Goal: Task Accomplishment & Management: Manage account settings

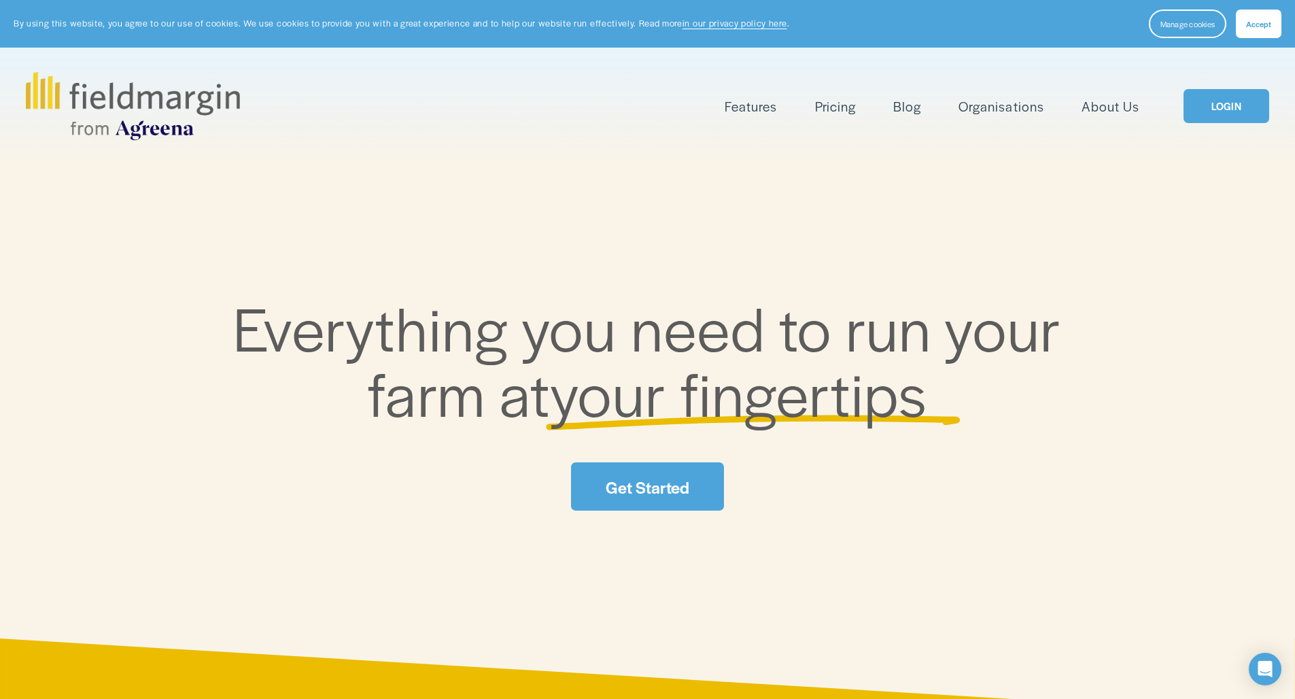
click at [1235, 105] on link "LOGIN" at bounding box center [1226, 106] width 86 height 35
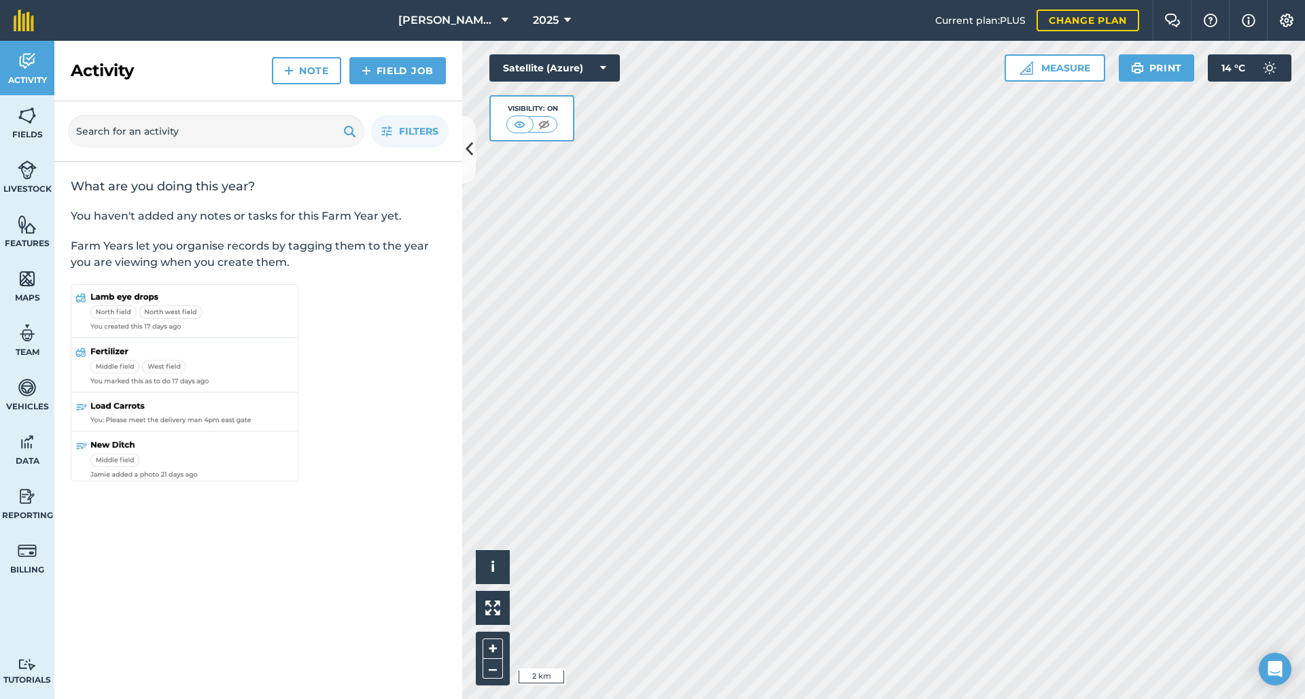
click at [28, 123] on img at bounding box center [27, 115] width 19 height 20
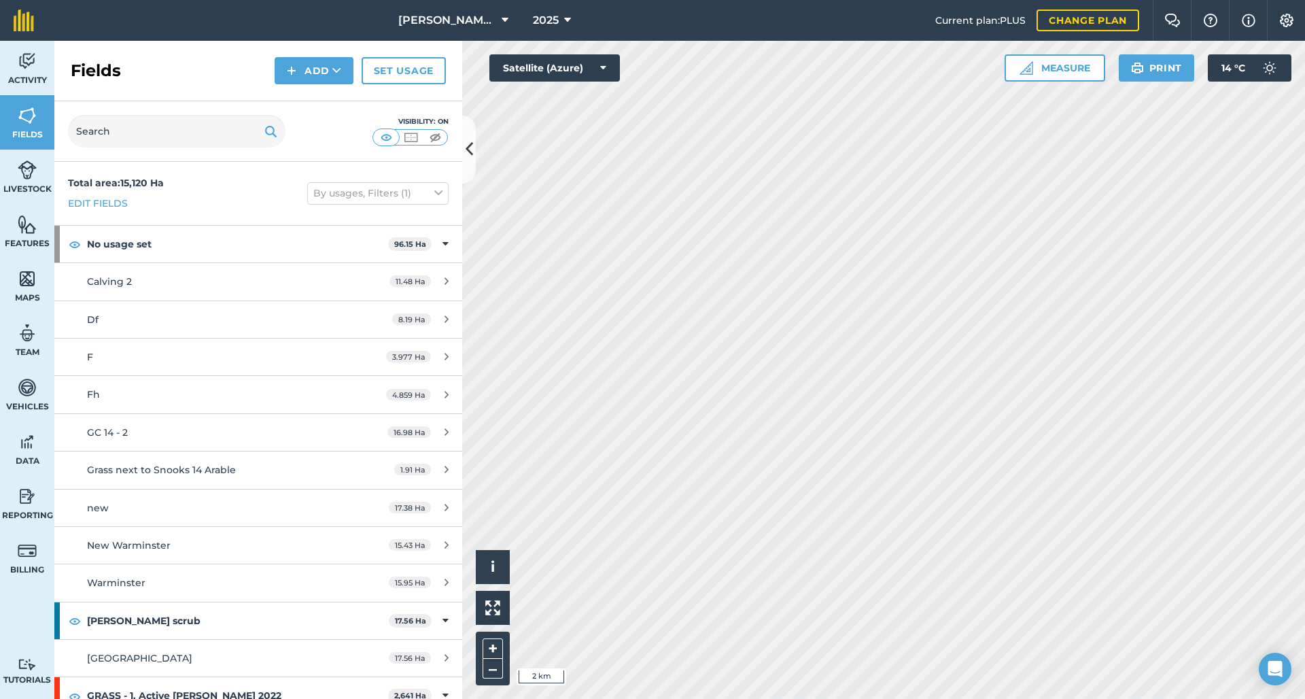
click at [16, 234] on link "Features" at bounding box center [27, 231] width 54 height 54
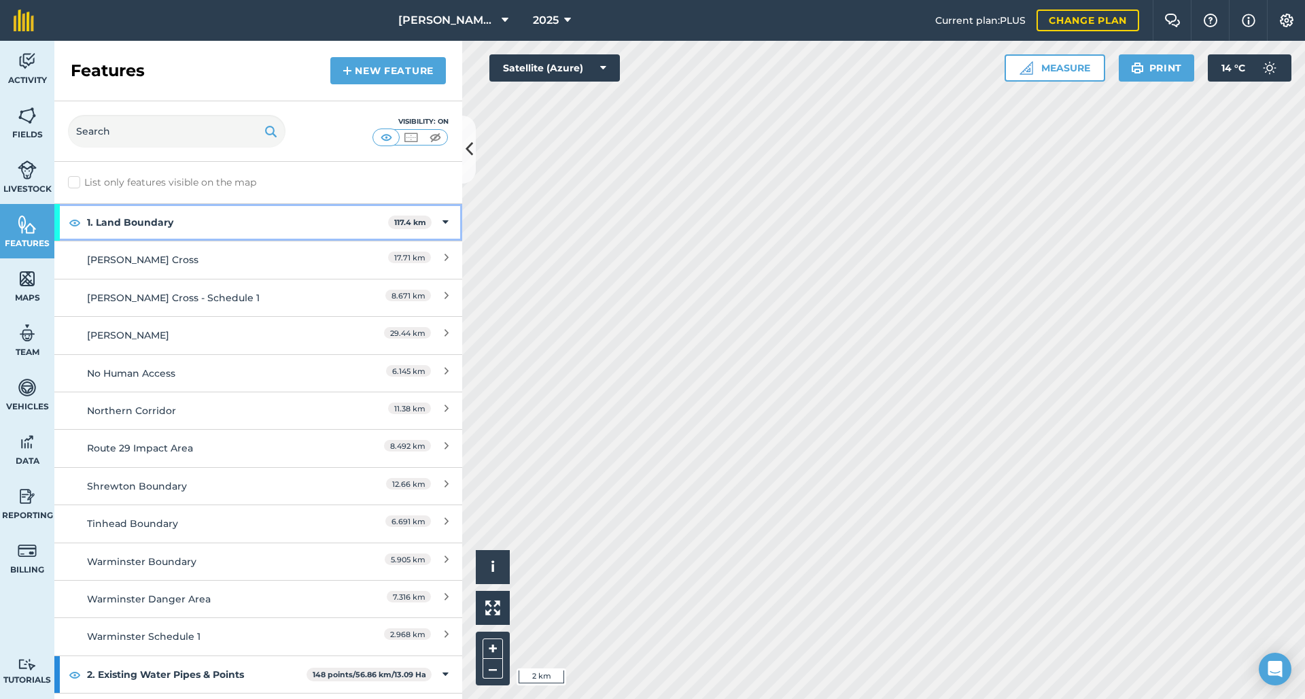
click at [442, 222] on icon at bounding box center [445, 222] width 6 height 15
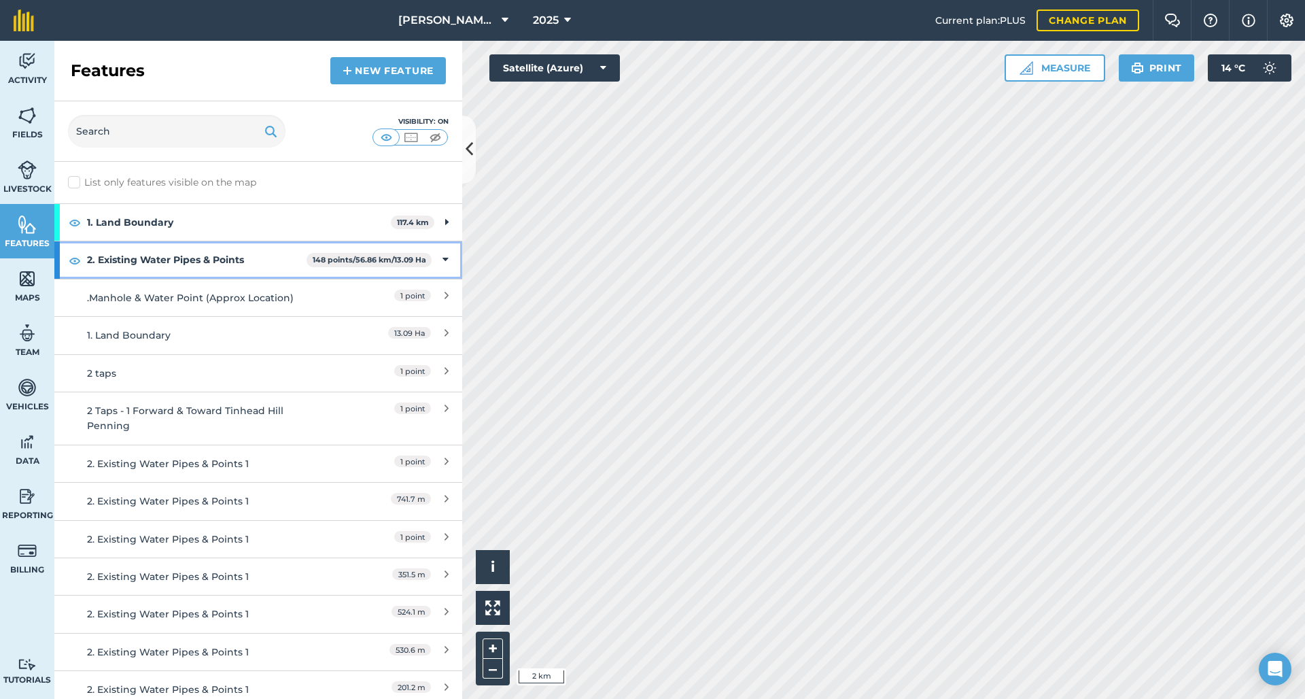
click at [442, 261] on icon at bounding box center [445, 259] width 6 height 15
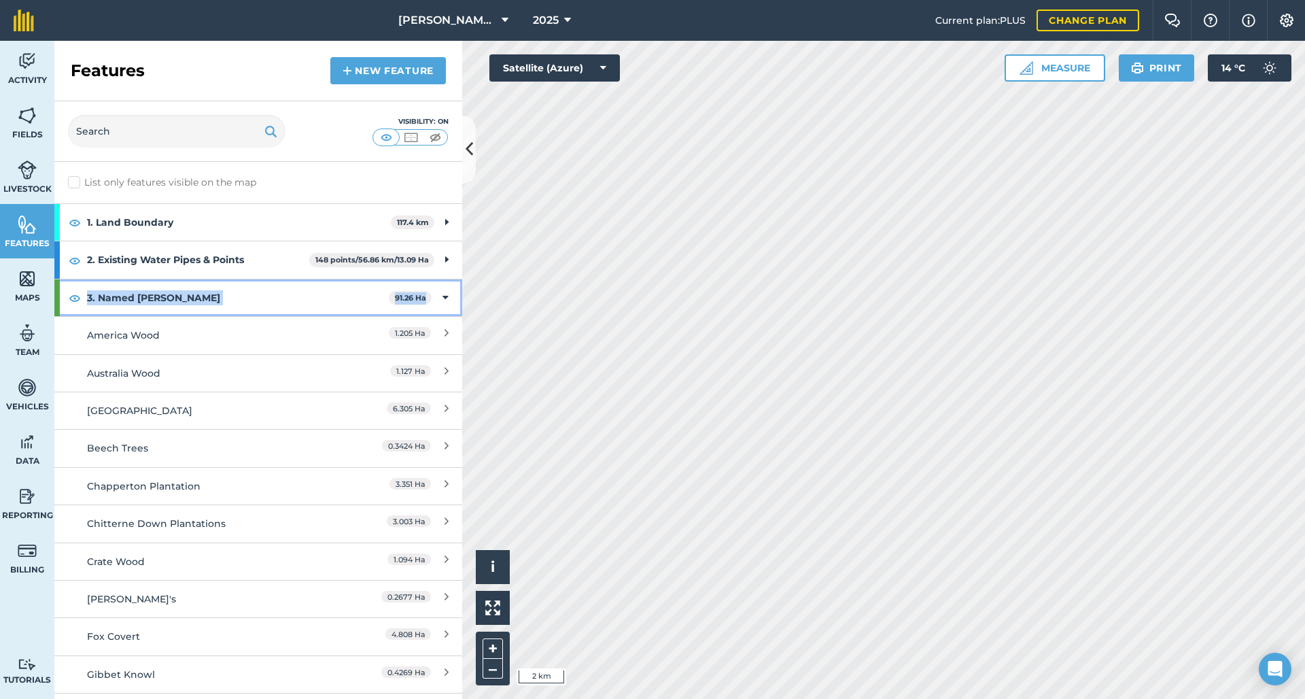
drag, startPoint x: 439, startPoint y: 297, endPoint x: 262, endPoint y: 281, distance: 178.1
click at [262, 281] on div "3. Named [PERSON_NAME] 91.26 Ha" at bounding box center [258, 297] width 408 height 37
click at [79, 300] on img at bounding box center [75, 298] width 12 height 16
click at [438, 296] on div "3. Named [PERSON_NAME] 91.26 Ha" at bounding box center [258, 297] width 408 height 37
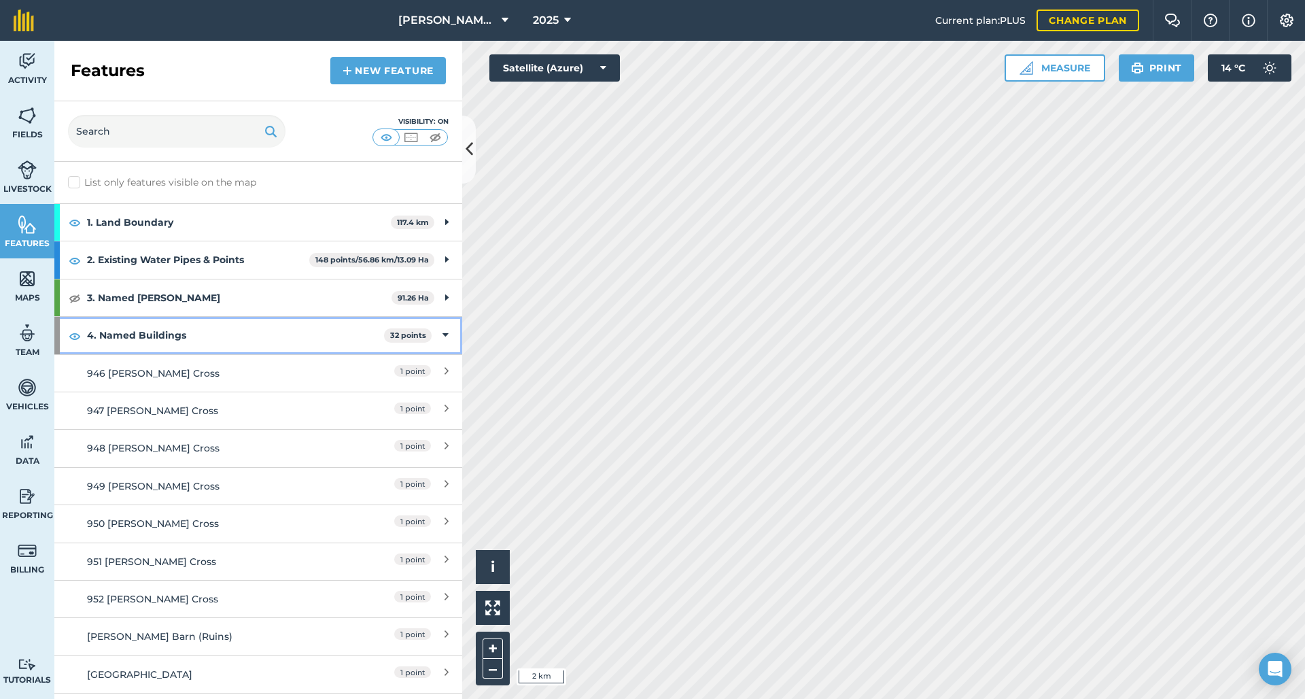
click at [74, 335] on img at bounding box center [75, 336] width 12 height 16
click at [442, 335] on icon at bounding box center [445, 335] width 6 height 15
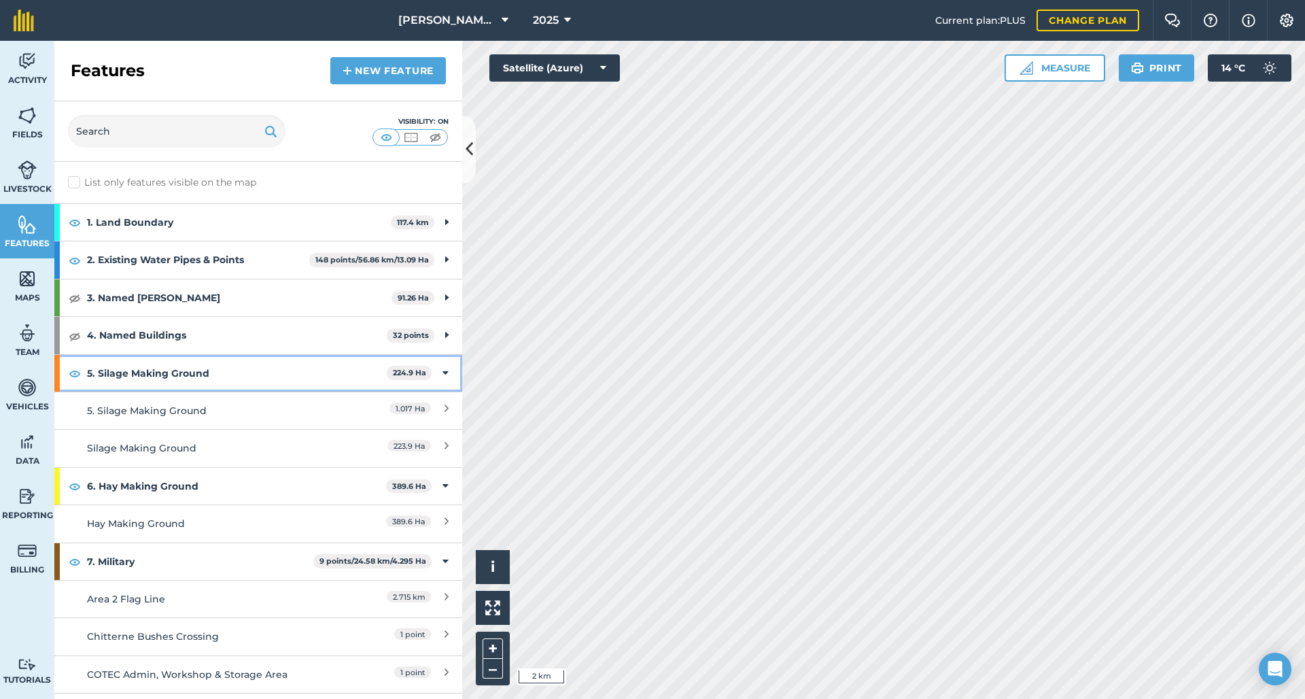
click at [75, 372] on img at bounding box center [75, 373] width 12 height 16
click at [442, 370] on icon at bounding box center [445, 373] width 6 height 15
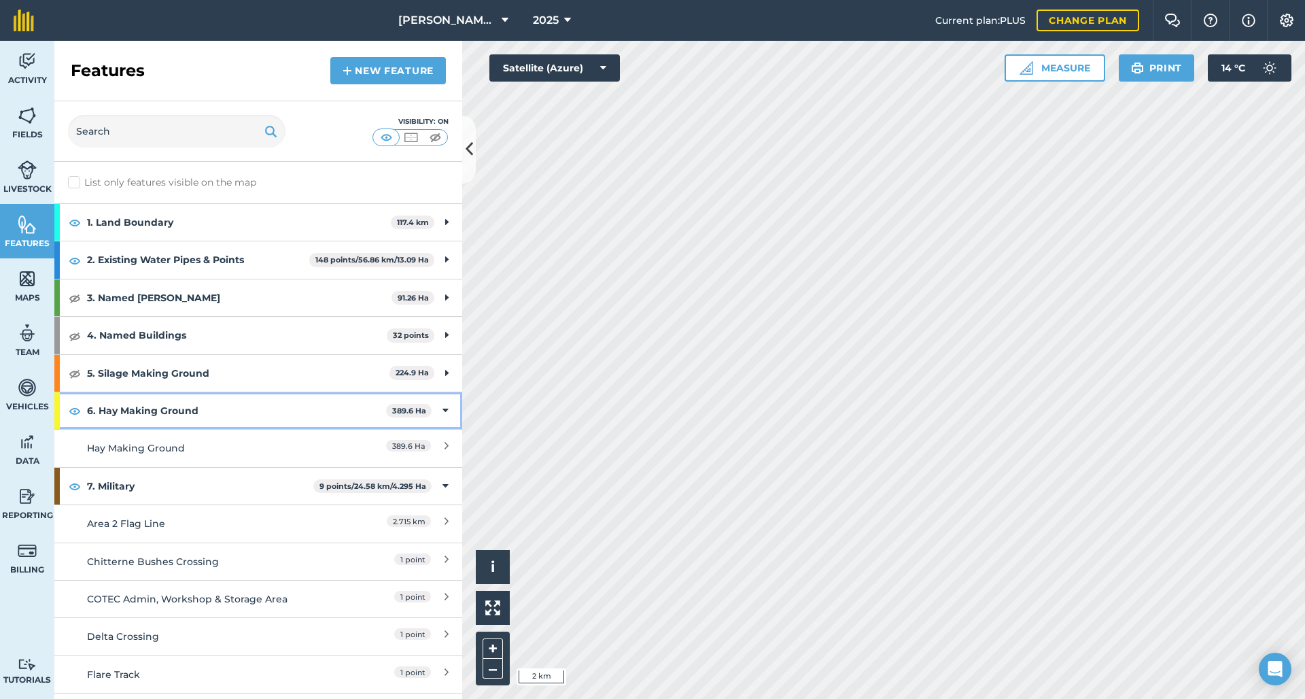
click at [74, 410] on img at bounding box center [75, 410] width 12 height 16
click at [442, 406] on icon at bounding box center [445, 410] width 6 height 15
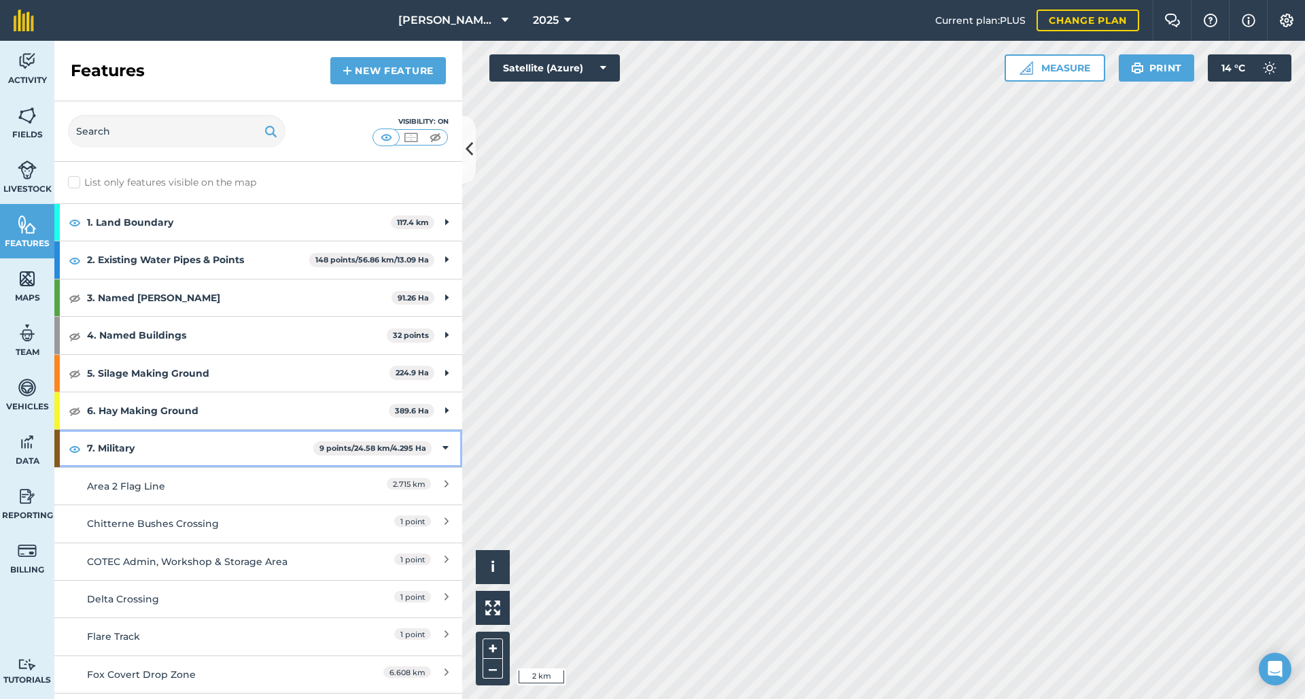
click at [80, 449] on img at bounding box center [75, 448] width 12 height 16
click at [442, 446] on icon at bounding box center [445, 447] width 6 height 15
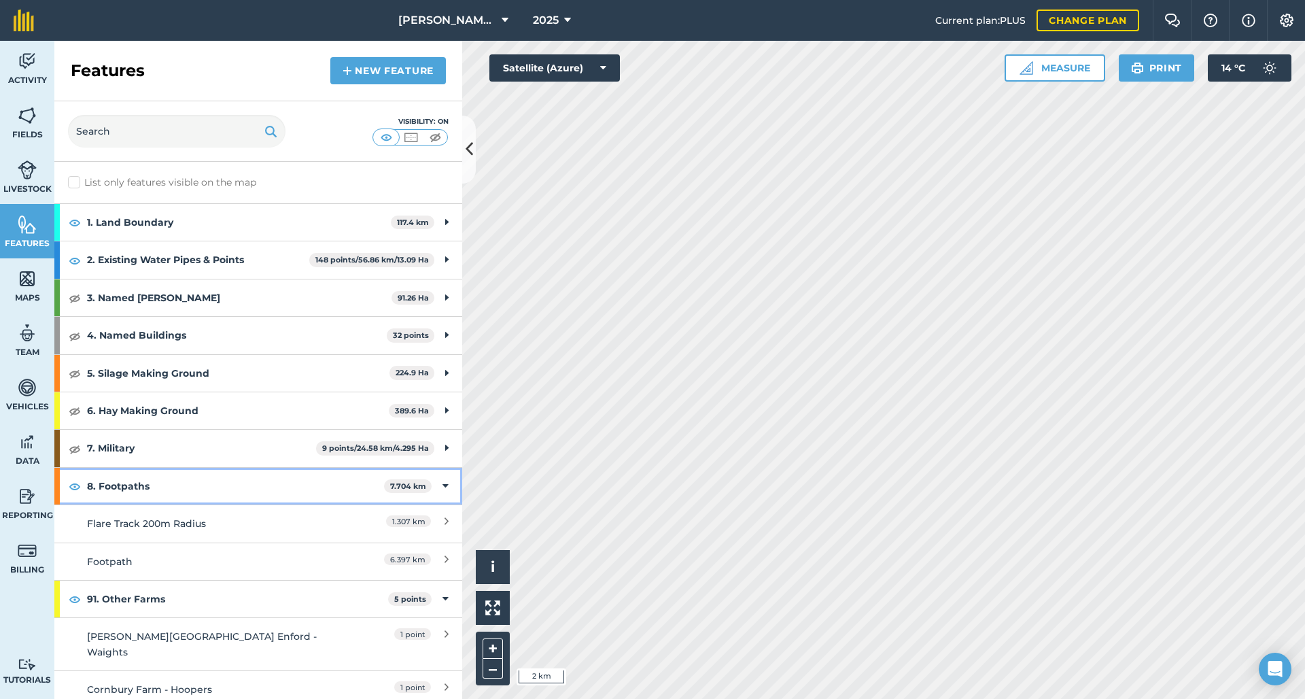
click at [77, 484] on img at bounding box center [75, 486] width 12 height 16
click at [442, 484] on icon at bounding box center [445, 485] width 6 height 15
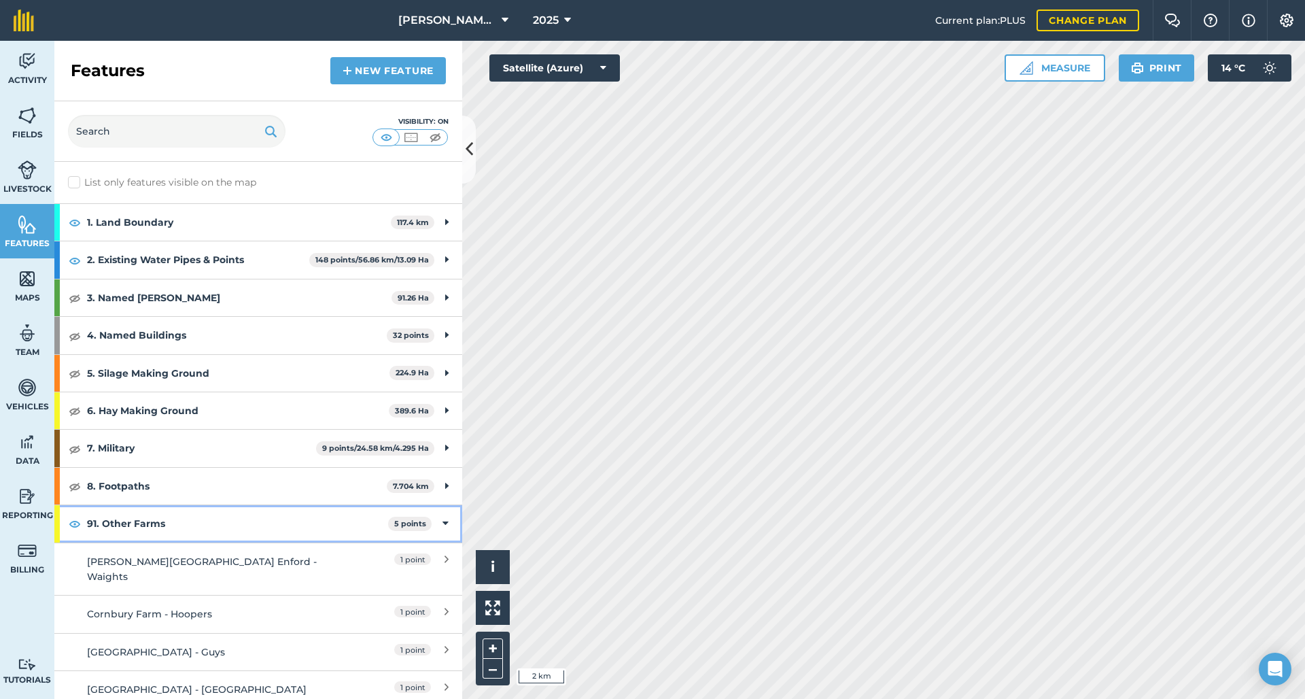
click at [73, 525] on img at bounding box center [75, 523] width 12 height 16
click at [442, 522] on icon at bounding box center [445, 523] width 6 height 15
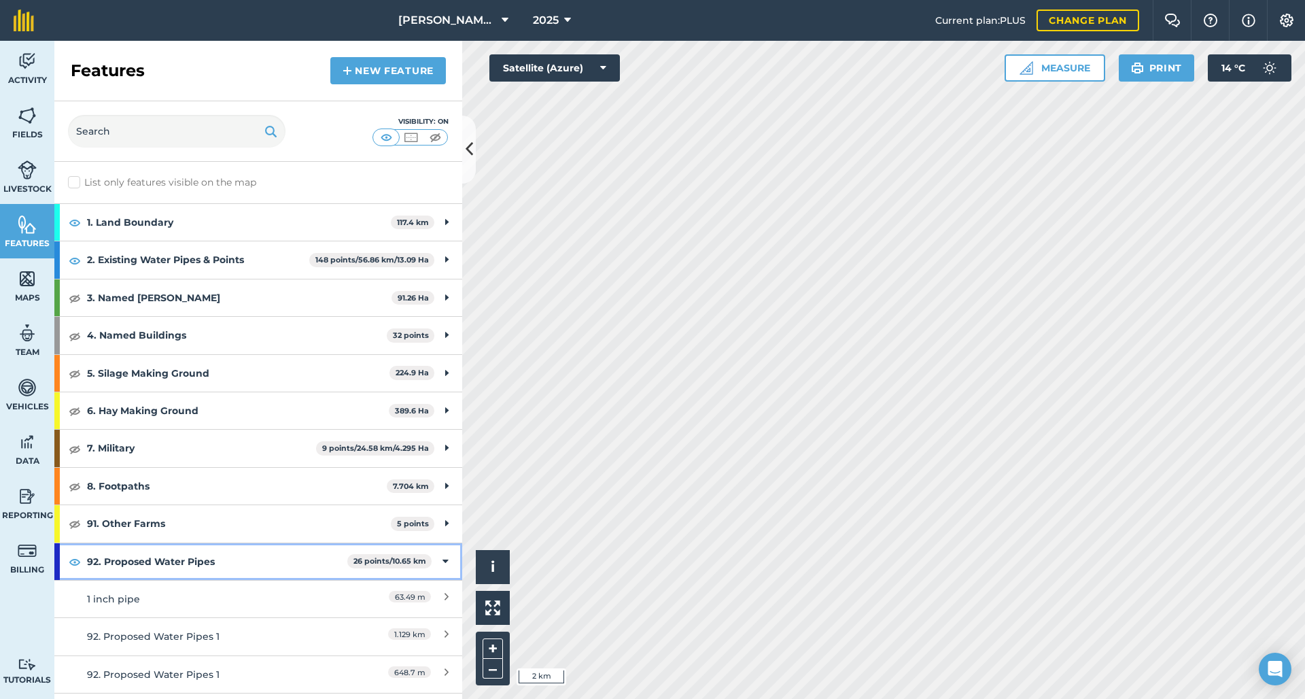
click at [71, 562] on img at bounding box center [75, 561] width 12 height 16
click at [442, 559] on icon at bounding box center [445, 561] width 6 height 15
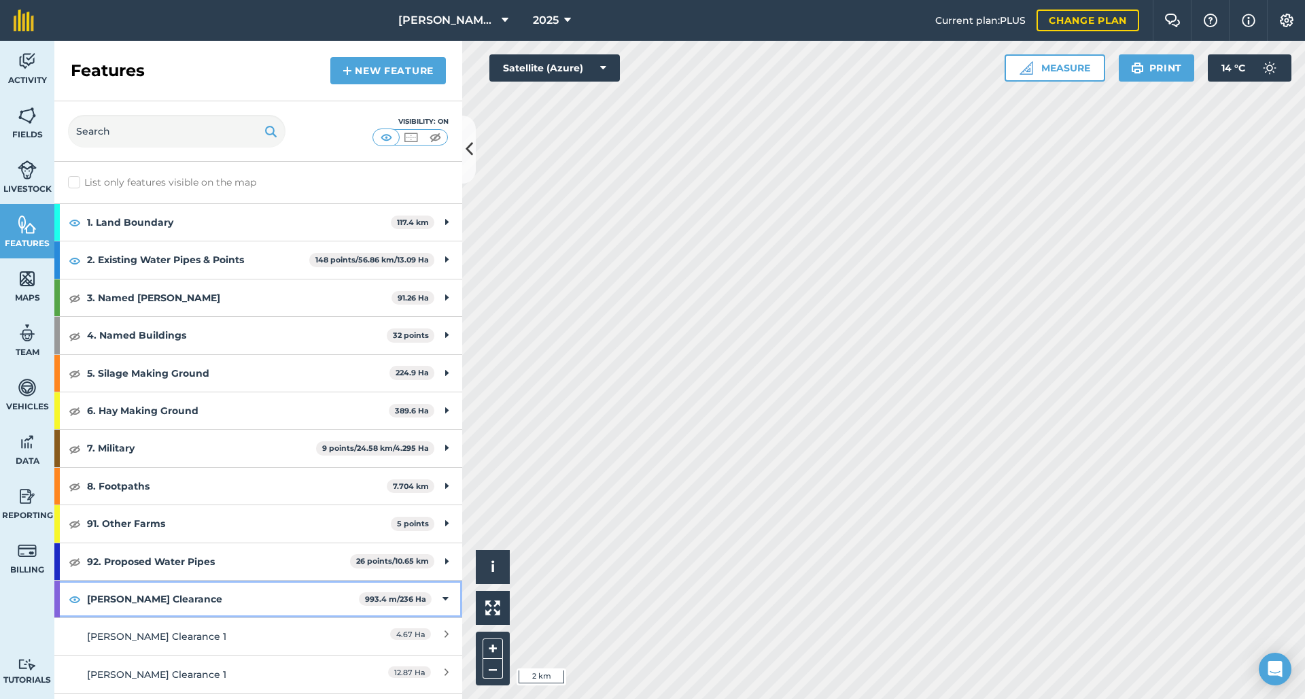
click at [75, 597] on img at bounding box center [75, 599] width 12 height 16
click at [442, 595] on icon at bounding box center [445, 598] width 6 height 15
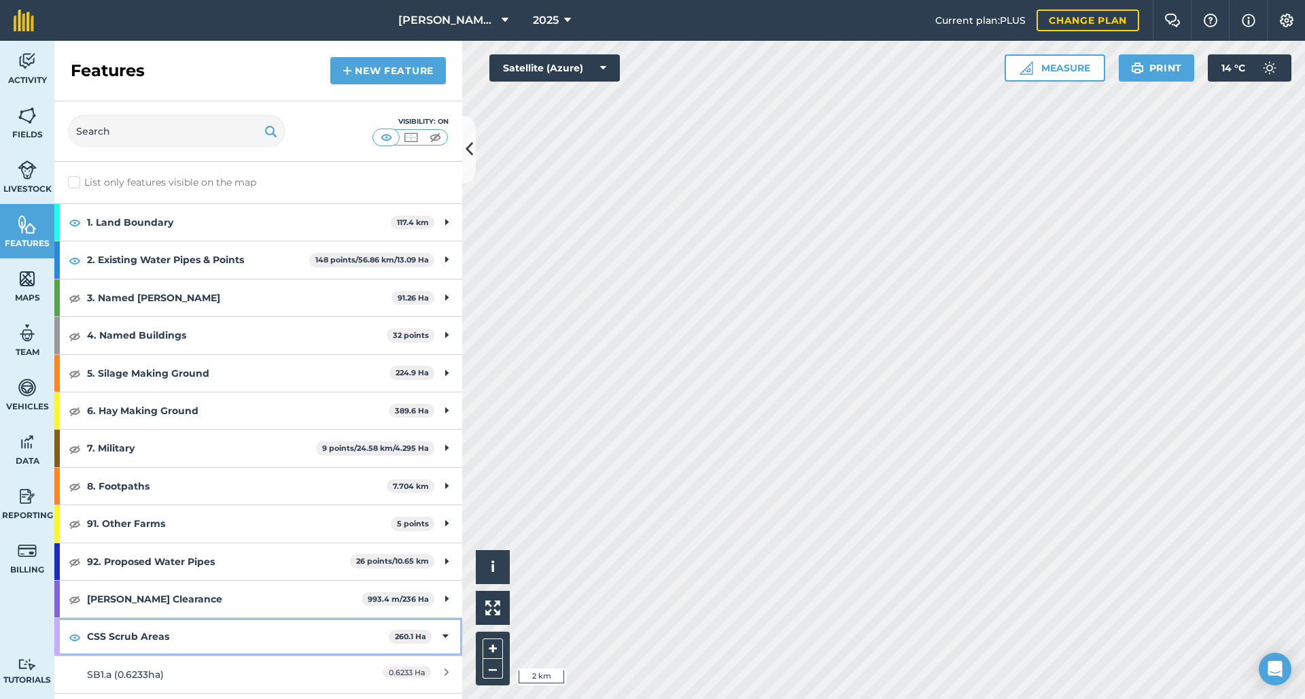
click at [75, 635] on img at bounding box center [75, 637] width 12 height 16
click at [442, 633] on icon at bounding box center [445, 636] width 6 height 15
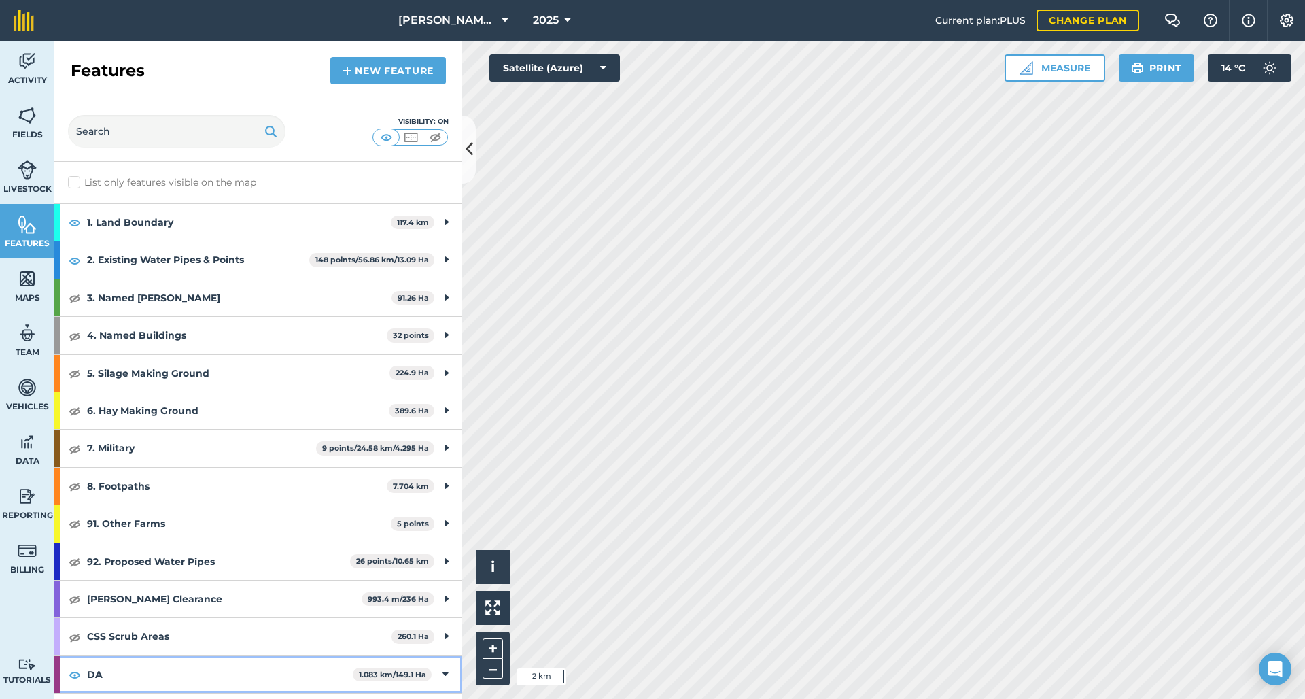
click at [78, 672] on img at bounding box center [75, 674] width 12 height 16
click at [442, 672] on icon at bounding box center [445, 674] width 6 height 15
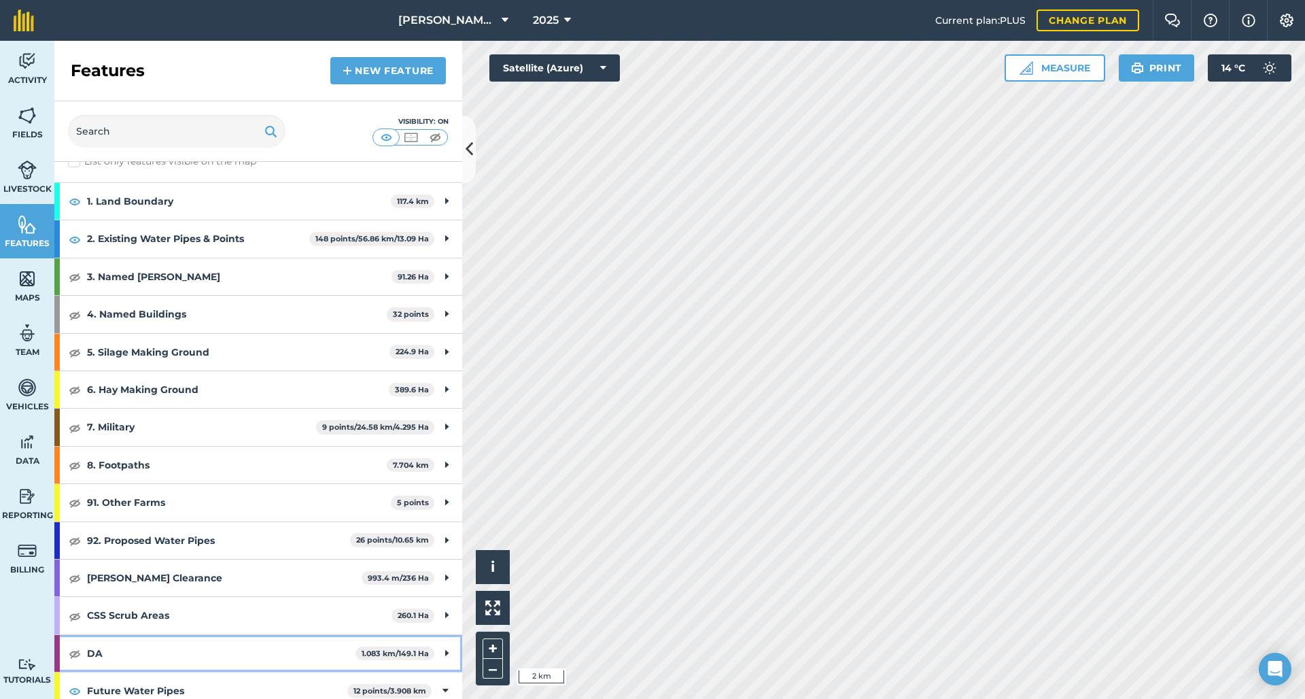
scroll to position [465, 0]
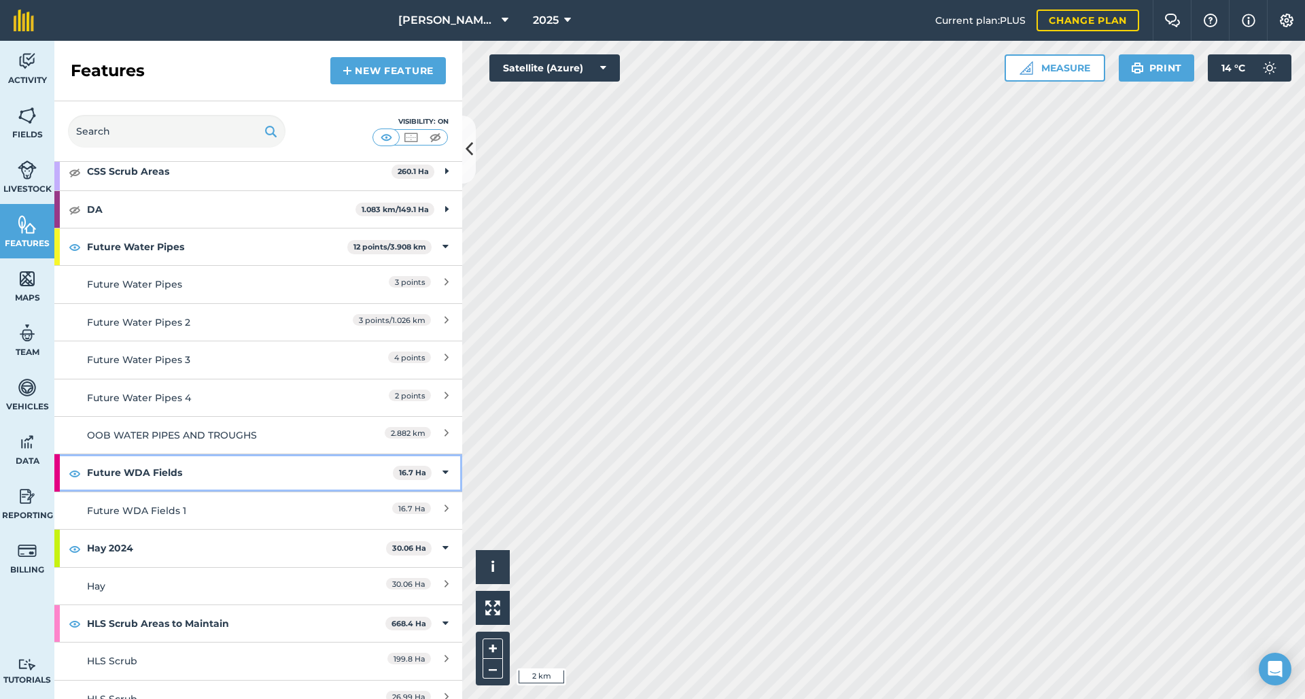
click at [75, 469] on img at bounding box center [75, 473] width 12 height 16
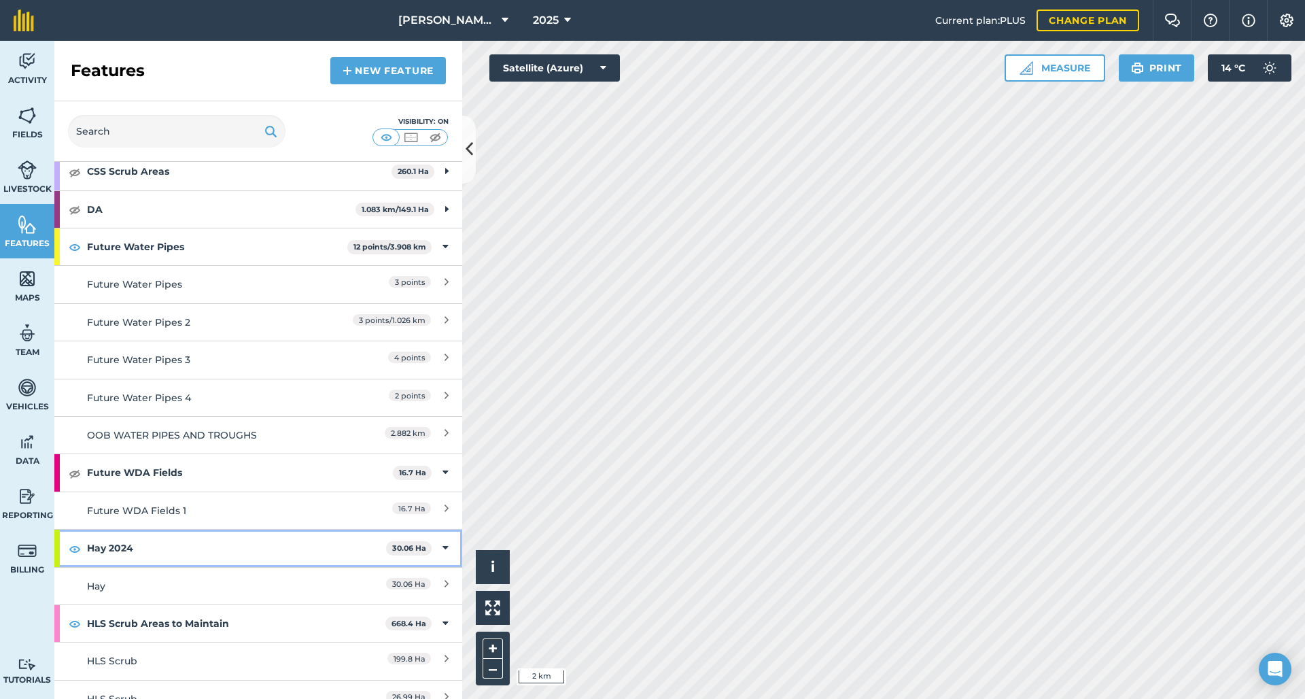
click at [76, 541] on img at bounding box center [75, 548] width 12 height 16
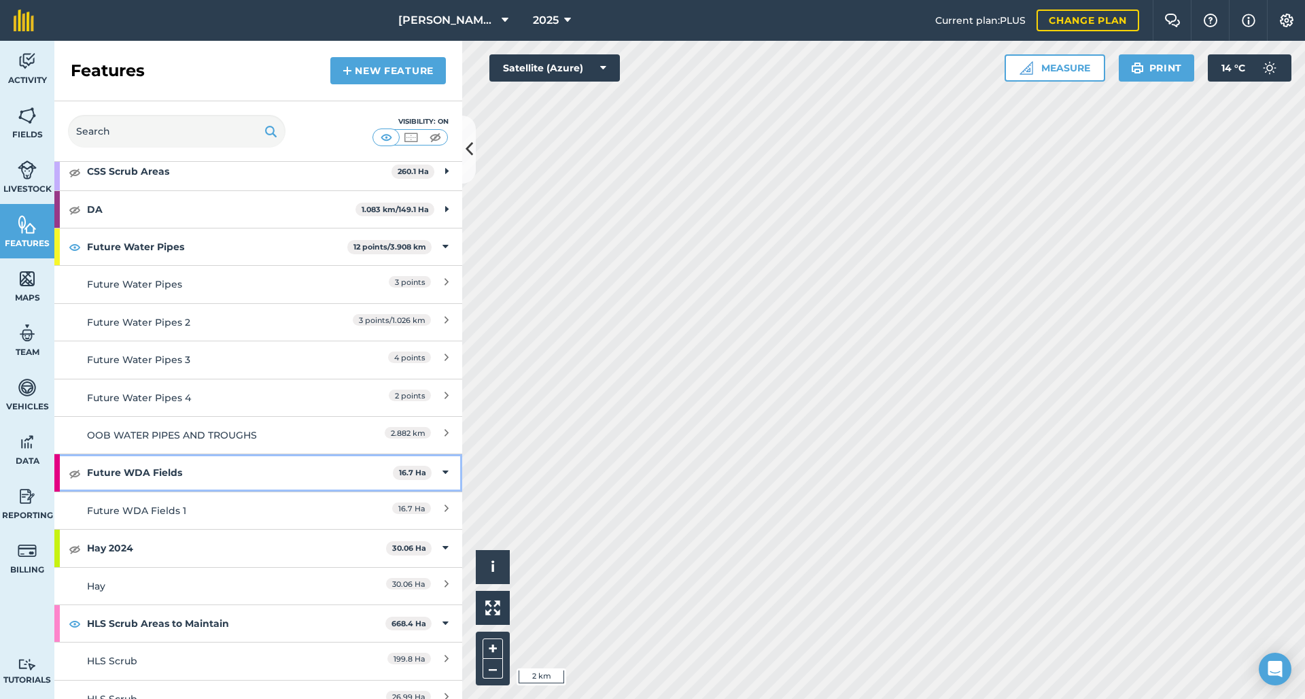
click at [442, 468] on icon at bounding box center [445, 472] width 6 height 15
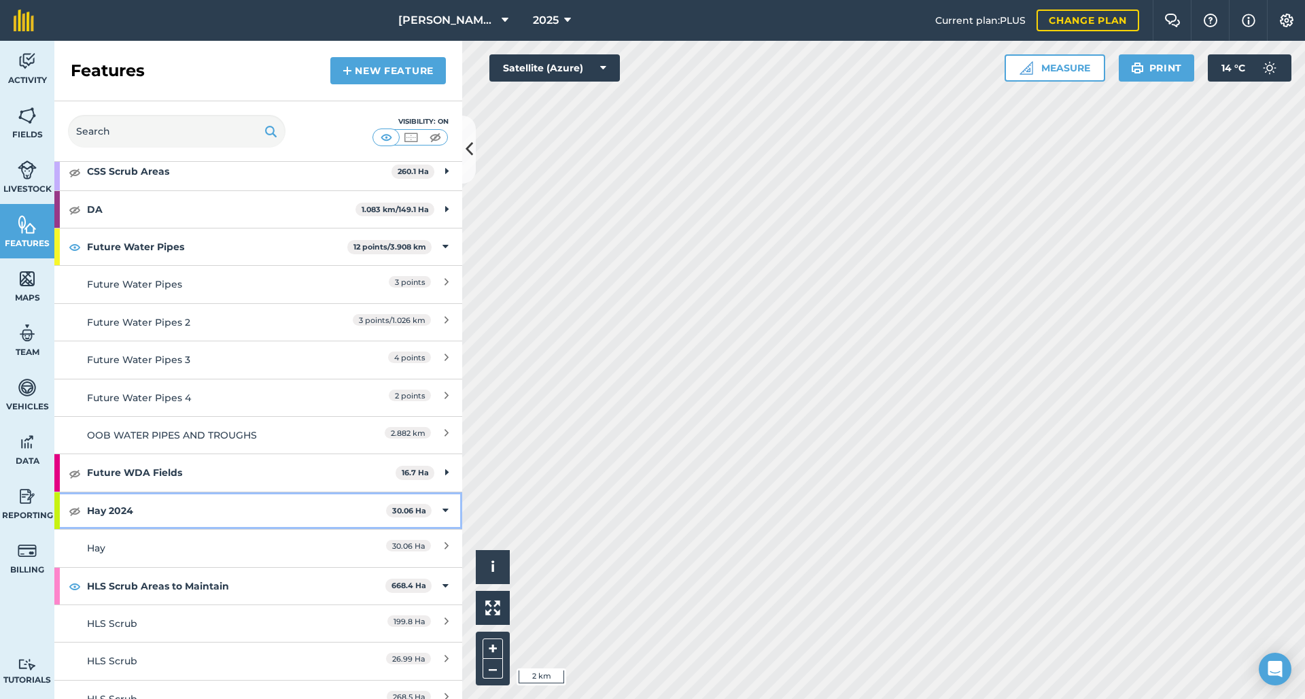
click at [442, 506] on icon at bounding box center [445, 510] width 6 height 15
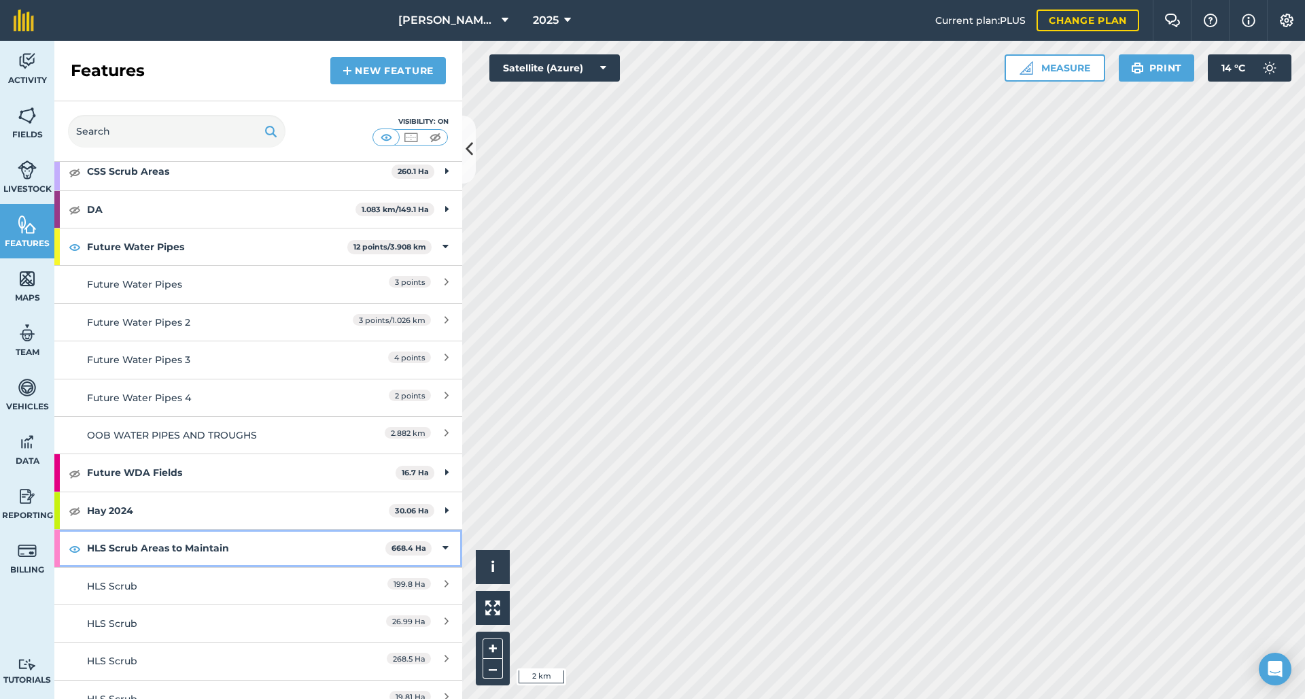
click at [71, 546] on img at bounding box center [75, 548] width 12 height 16
click at [442, 540] on icon at bounding box center [445, 547] width 6 height 15
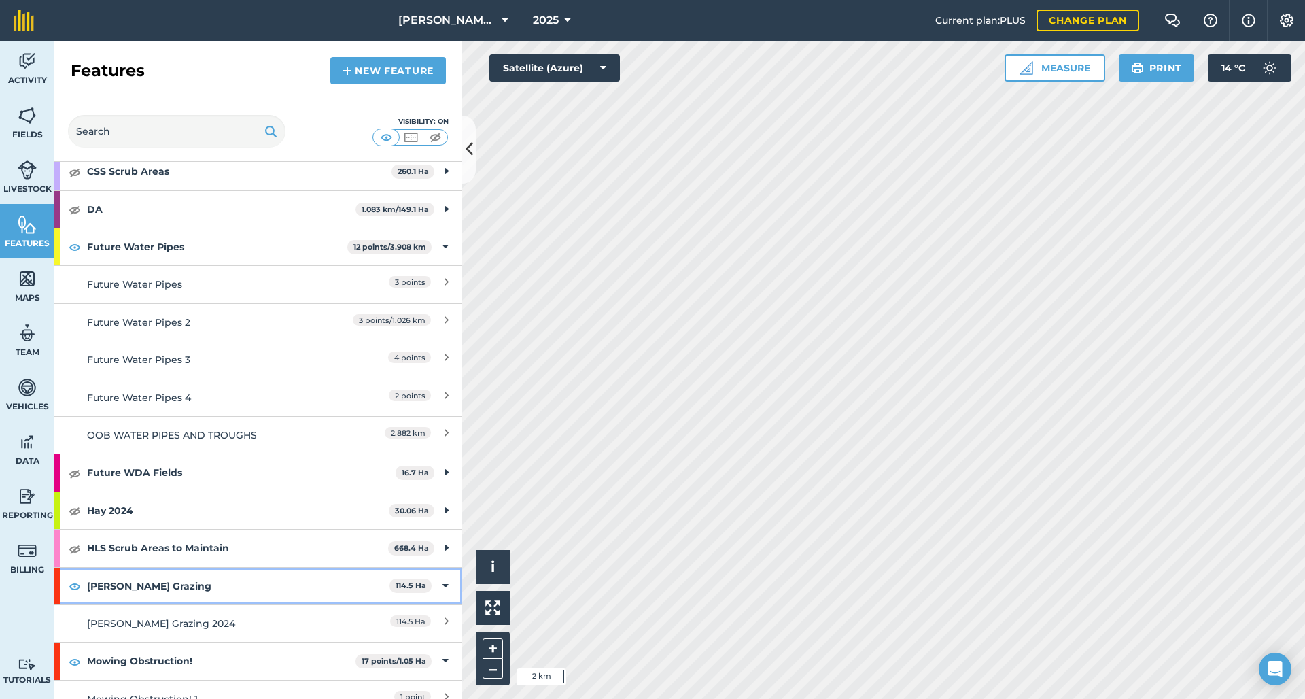
click at [76, 582] on img at bounding box center [75, 586] width 12 height 16
click at [442, 579] on icon at bounding box center [445, 585] width 6 height 15
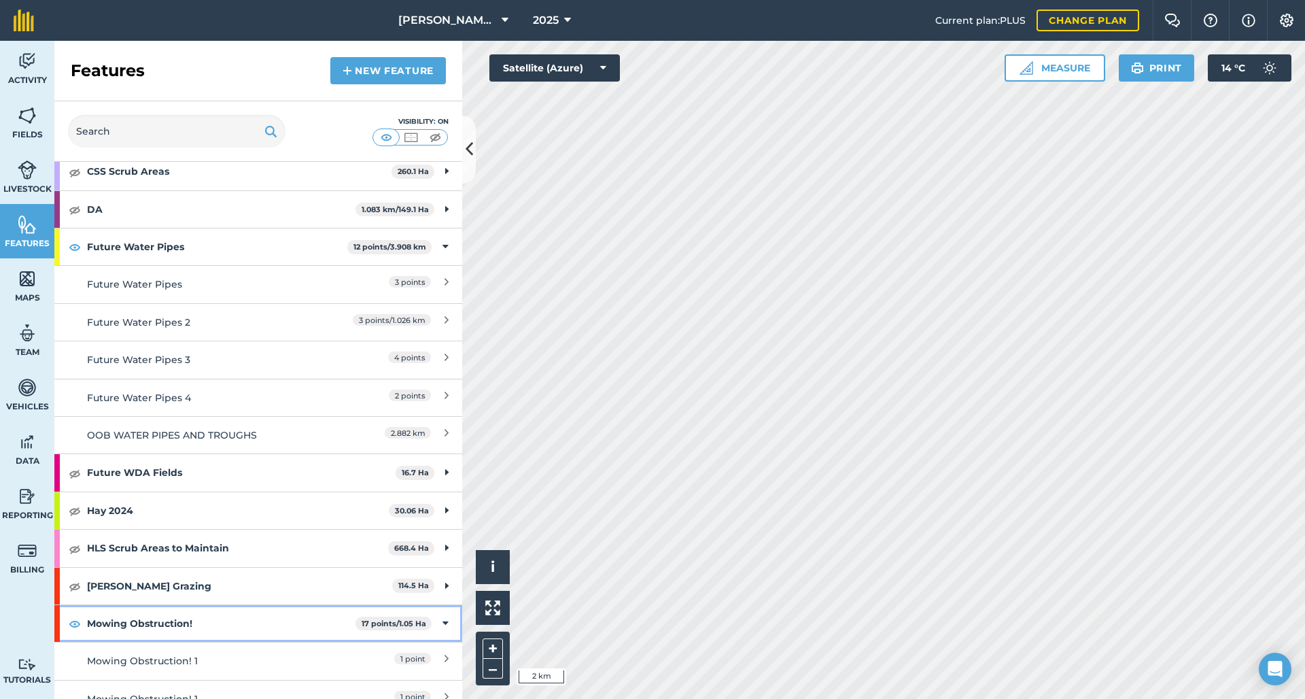
click at [75, 622] on img at bounding box center [75, 623] width 12 height 16
click at [442, 618] on icon at bounding box center [445, 623] width 6 height 15
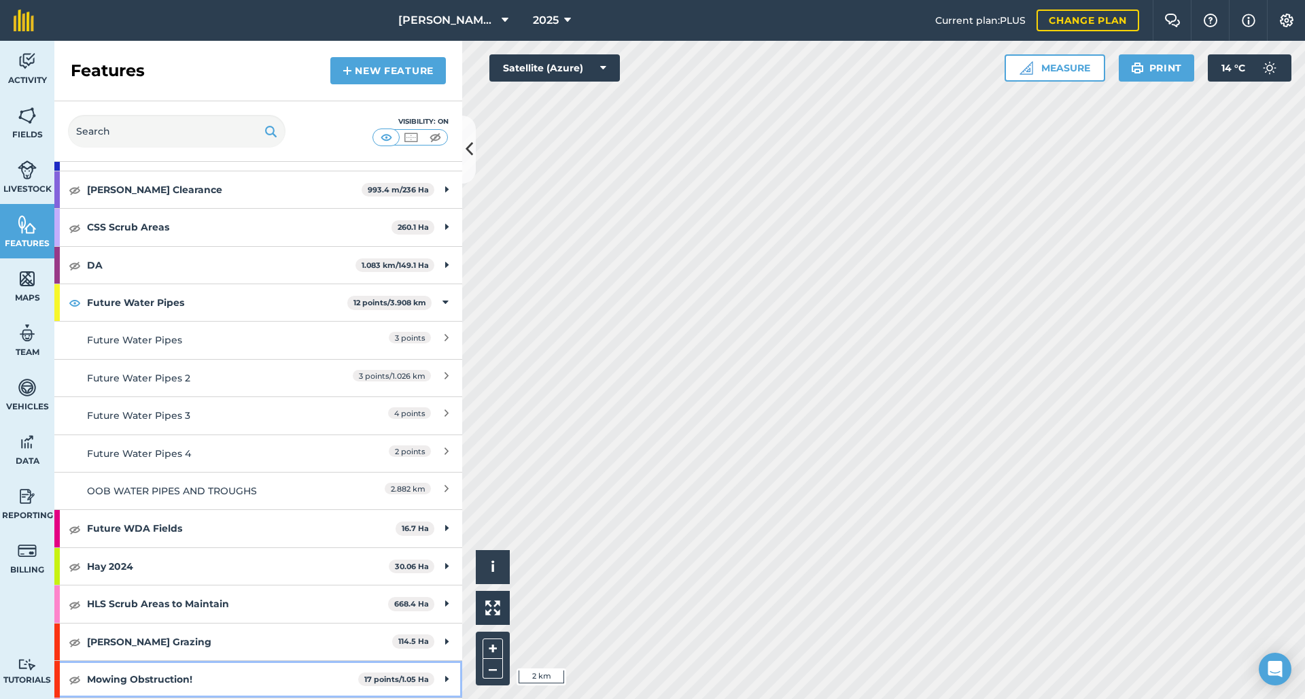
scroll to position [351, 0]
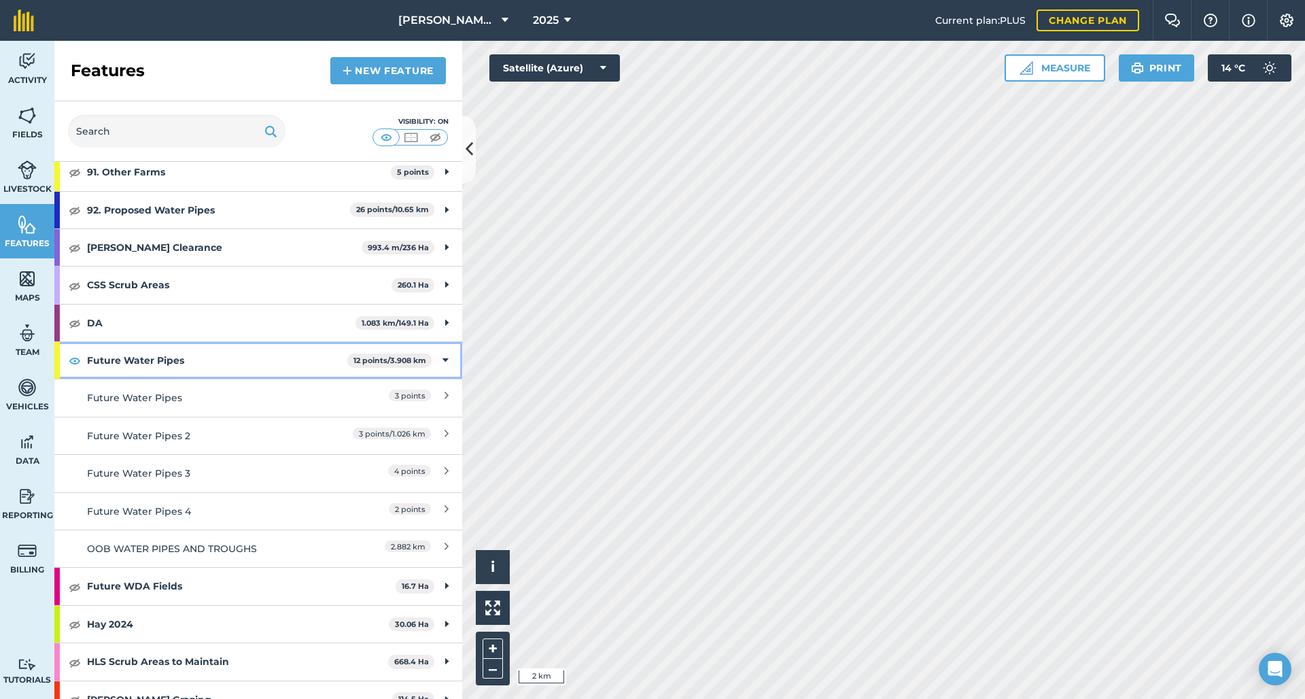
click at [73, 357] on img at bounding box center [75, 360] width 12 height 16
click at [438, 358] on div "Future Water Pipes 12 points / 3.908 km" at bounding box center [258, 360] width 408 height 37
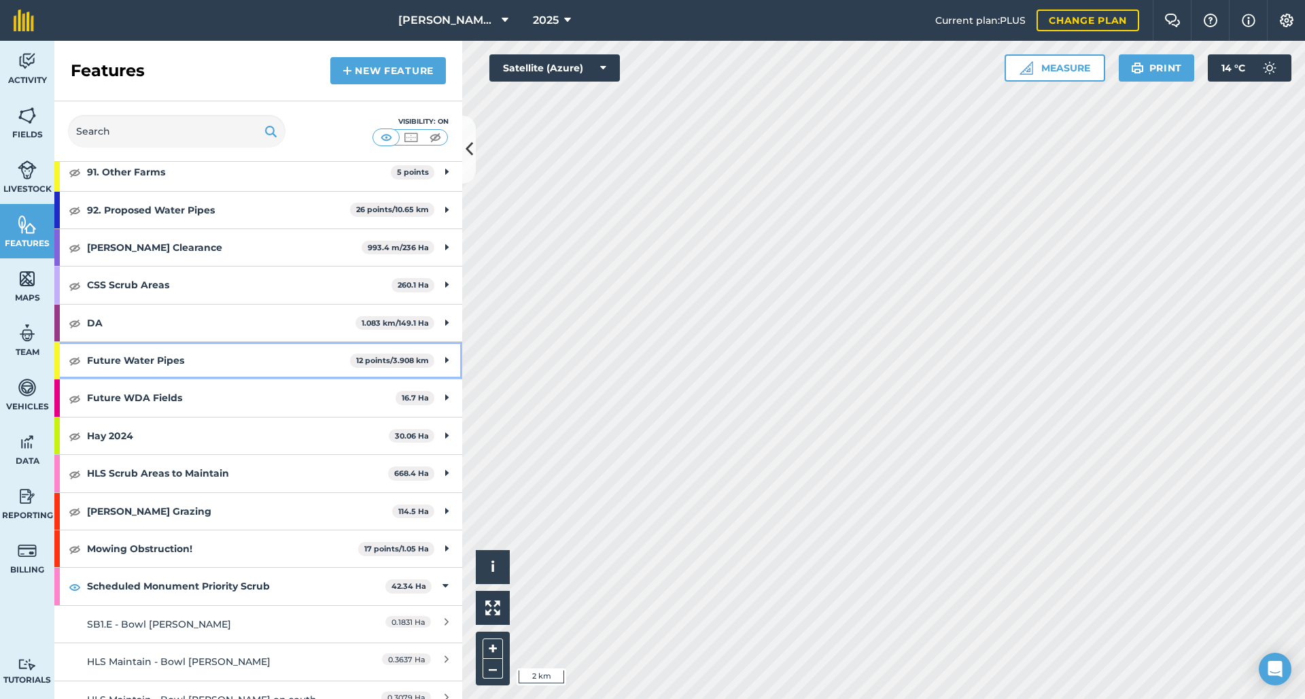
scroll to position [349, 0]
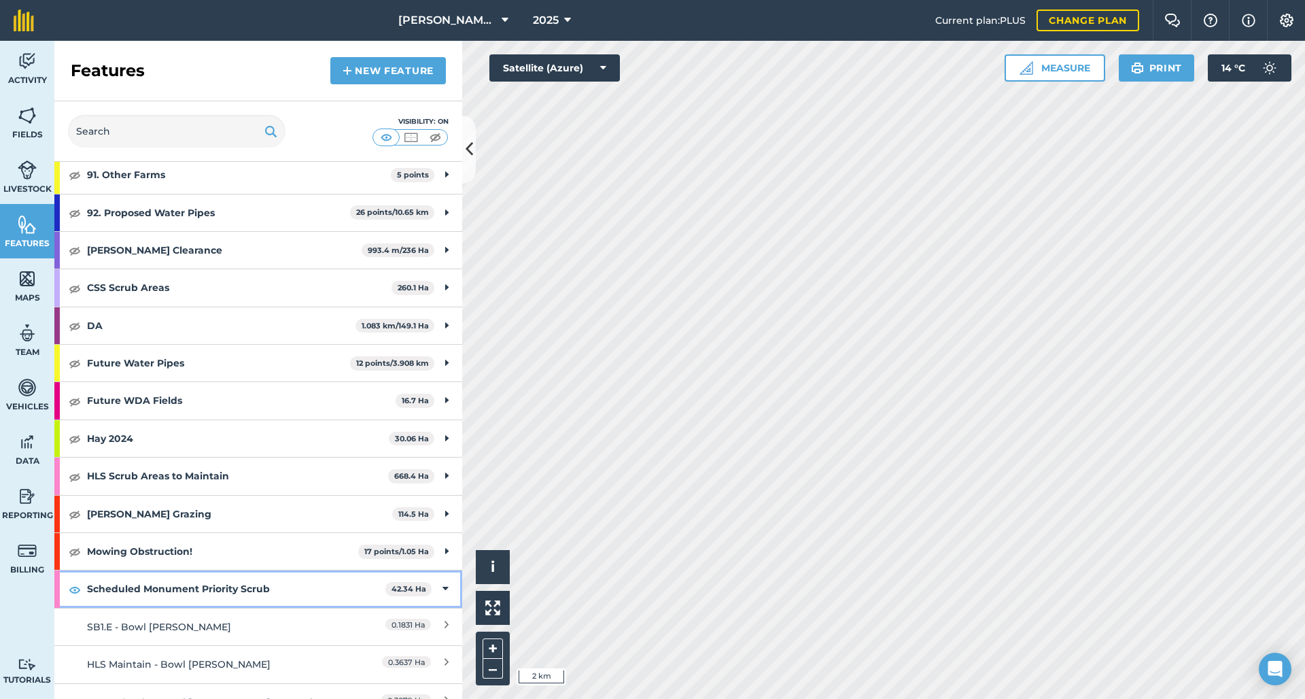
click at [442, 581] on icon at bounding box center [445, 588] width 6 height 15
click at [78, 585] on img at bounding box center [75, 589] width 12 height 16
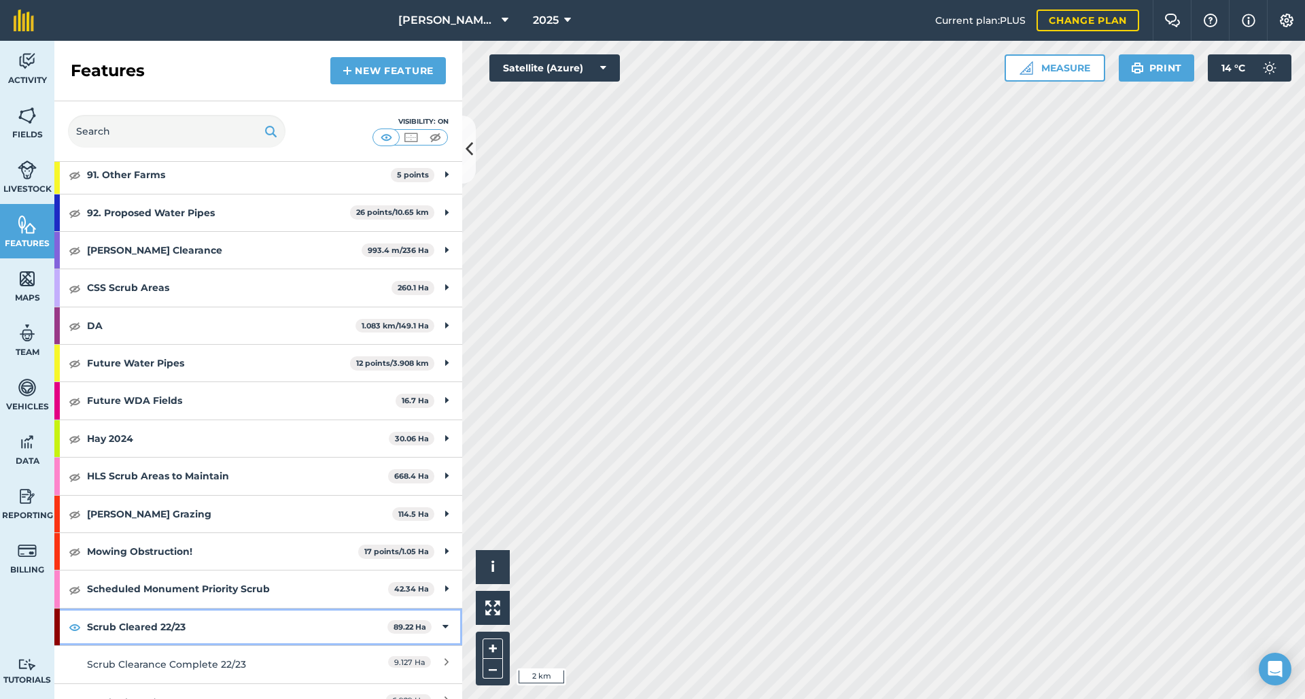
click at [78, 620] on img at bounding box center [75, 626] width 12 height 16
click at [442, 622] on icon at bounding box center [445, 626] width 6 height 15
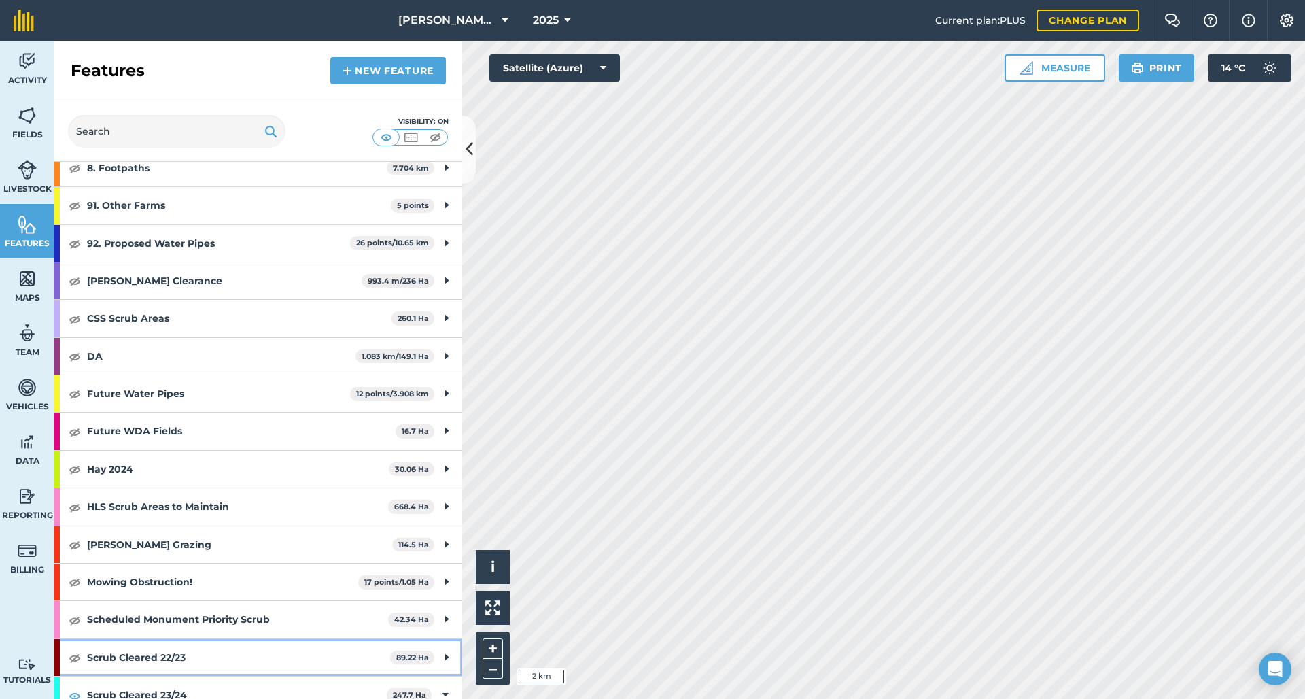
scroll to position [572, 0]
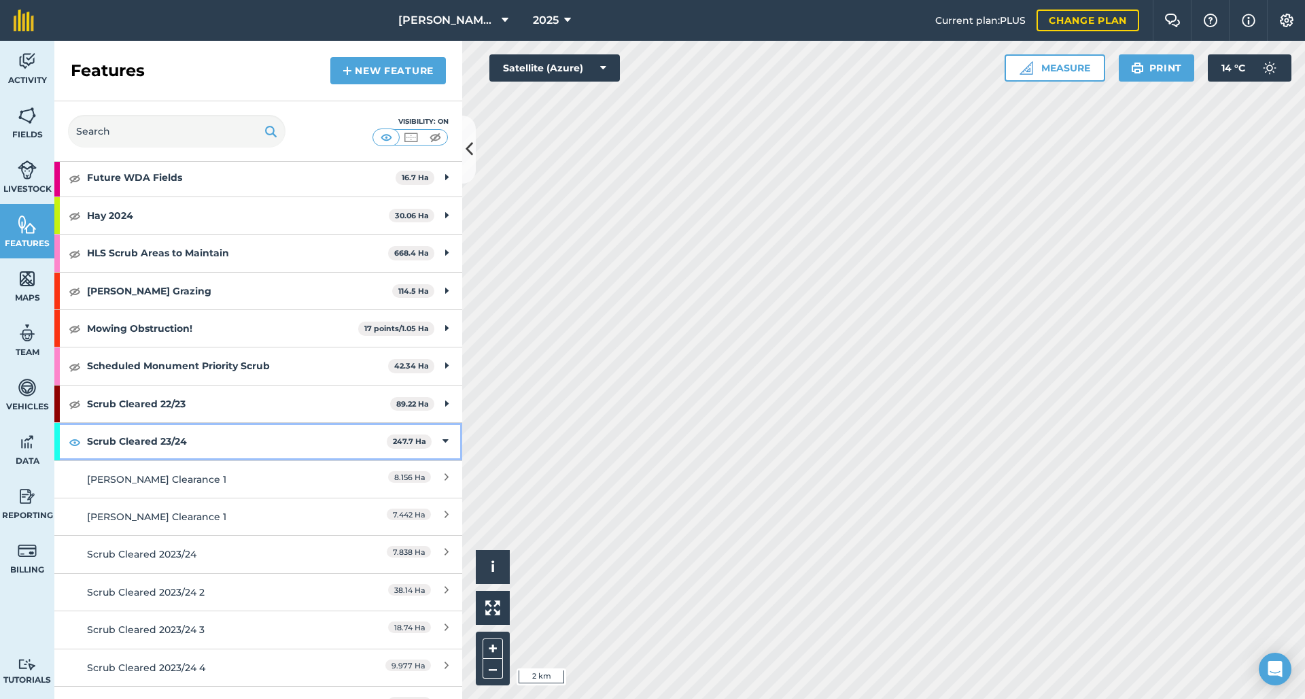
click at [74, 436] on img at bounding box center [75, 442] width 12 height 16
click at [438, 434] on div "Scrub Cleared 23/24 247.7 Ha" at bounding box center [258, 441] width 408 height 37
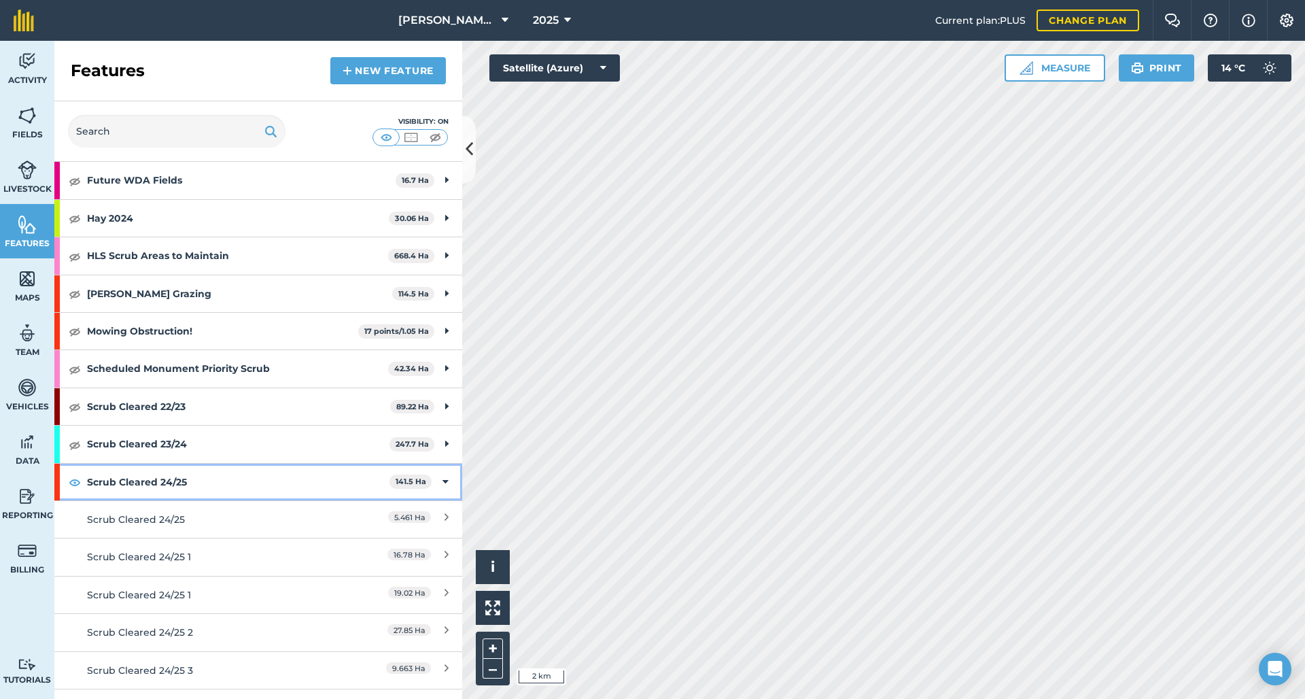
click at [77, 480] on img at bounding box center [75, 482] width 12 height 16
click at [442, 475] on icon at bounding box center [445, 481] width 6 height 15
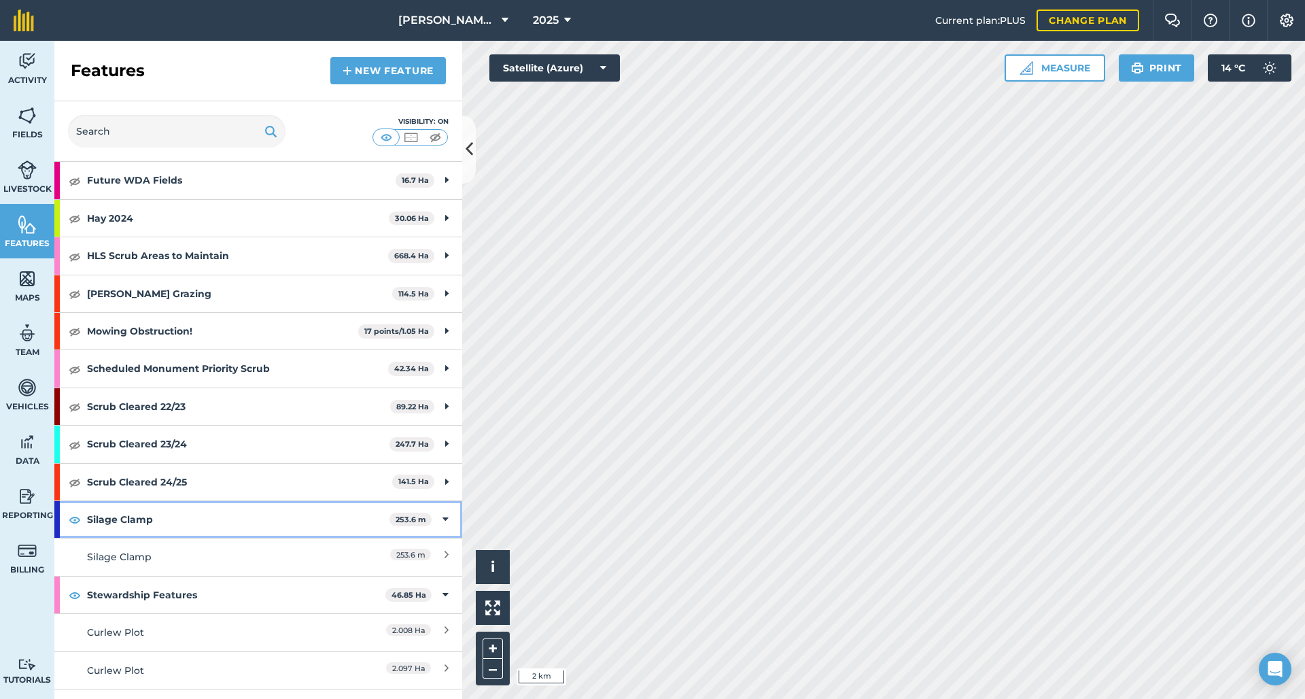
click at [73, 517] on img at bounding box center [75, 519] width 12 height 16
click at [442, 514] on icon at bounding box center [445, 519] width 6 height 15
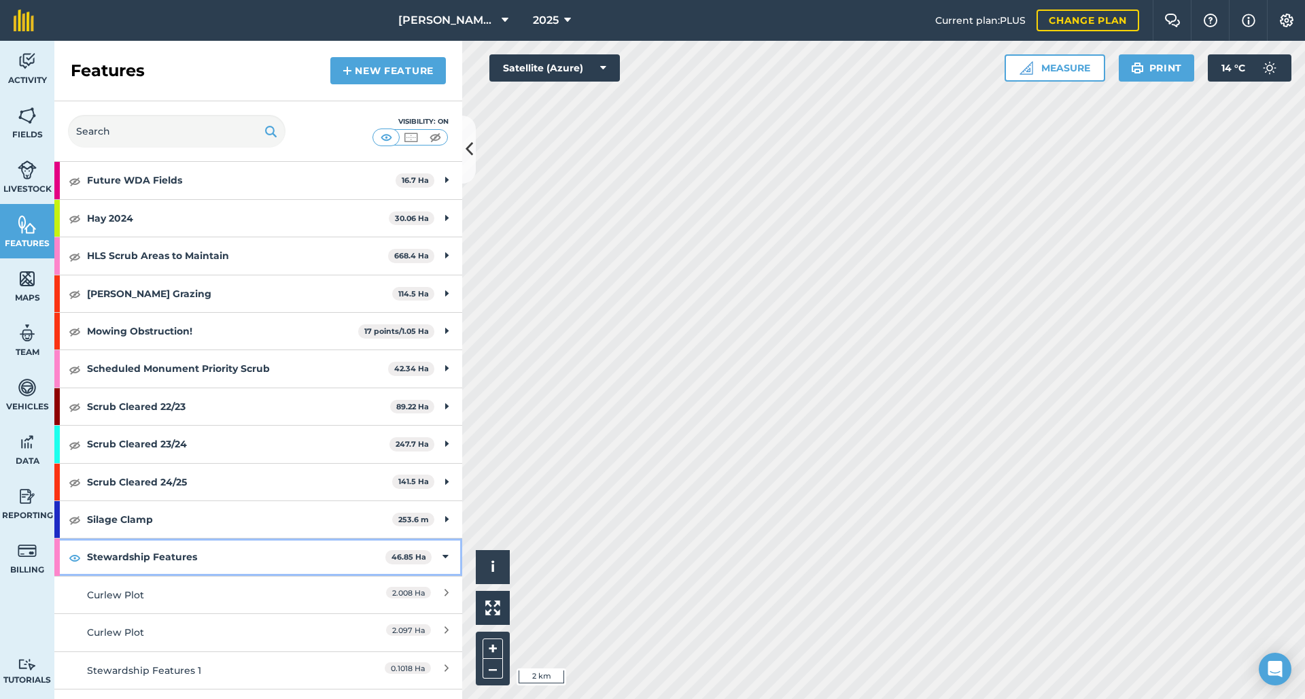
click at [77, 553] on img at bounding box center [75, 557] width 12 height 16
click at [440, 549] on div "Stewardship Features 46.85 Ha" at bounding box center [258, 556] width 408 height 37
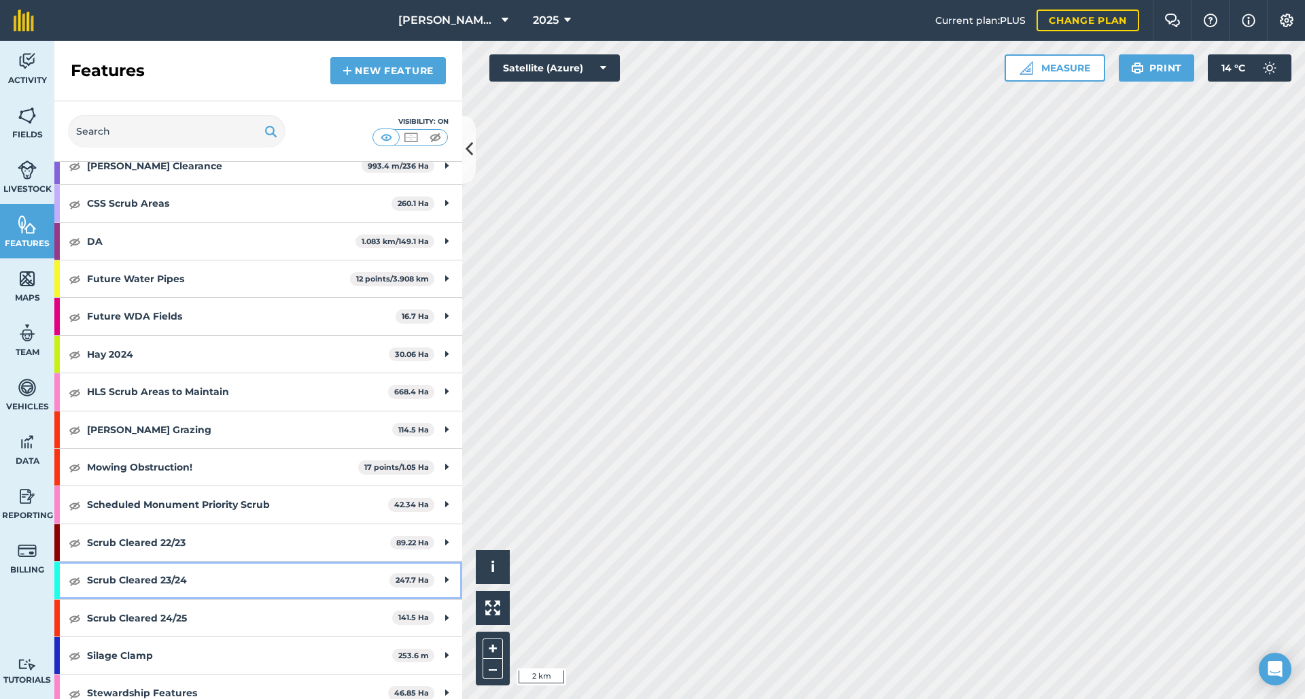
scroll to position [439, 0]
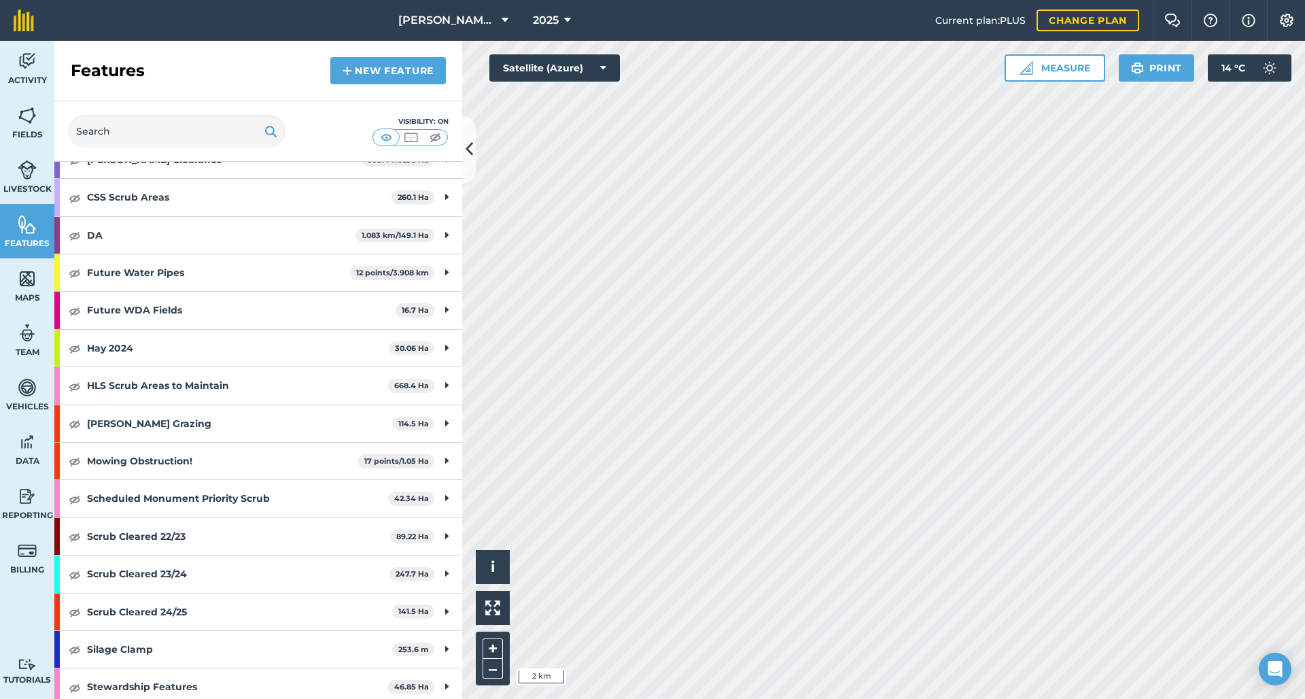
click at [14, 113] on link "Fields" at bounding box center [27, 122] width 54 height 54
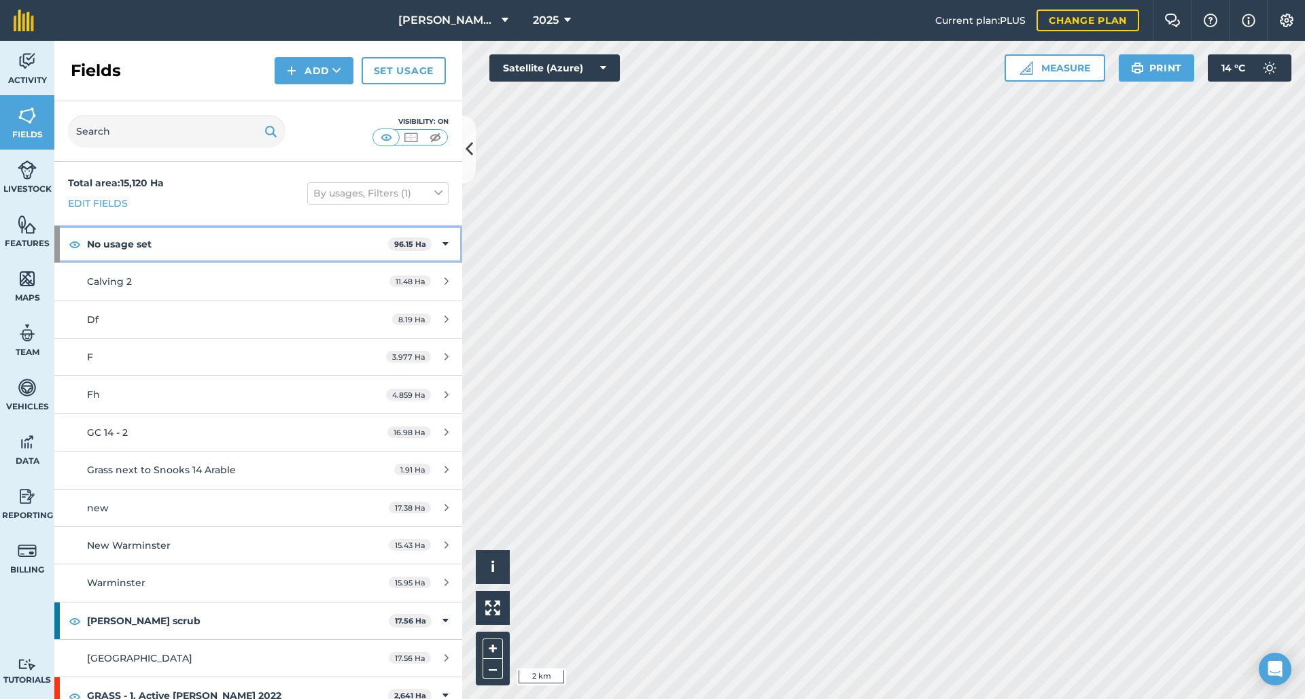
click at [75, 244] on img at bounding box center [75, 244] width 12 height 16
click at [442, 241] on icon at bounding box center [445, 243] width 6 height 15
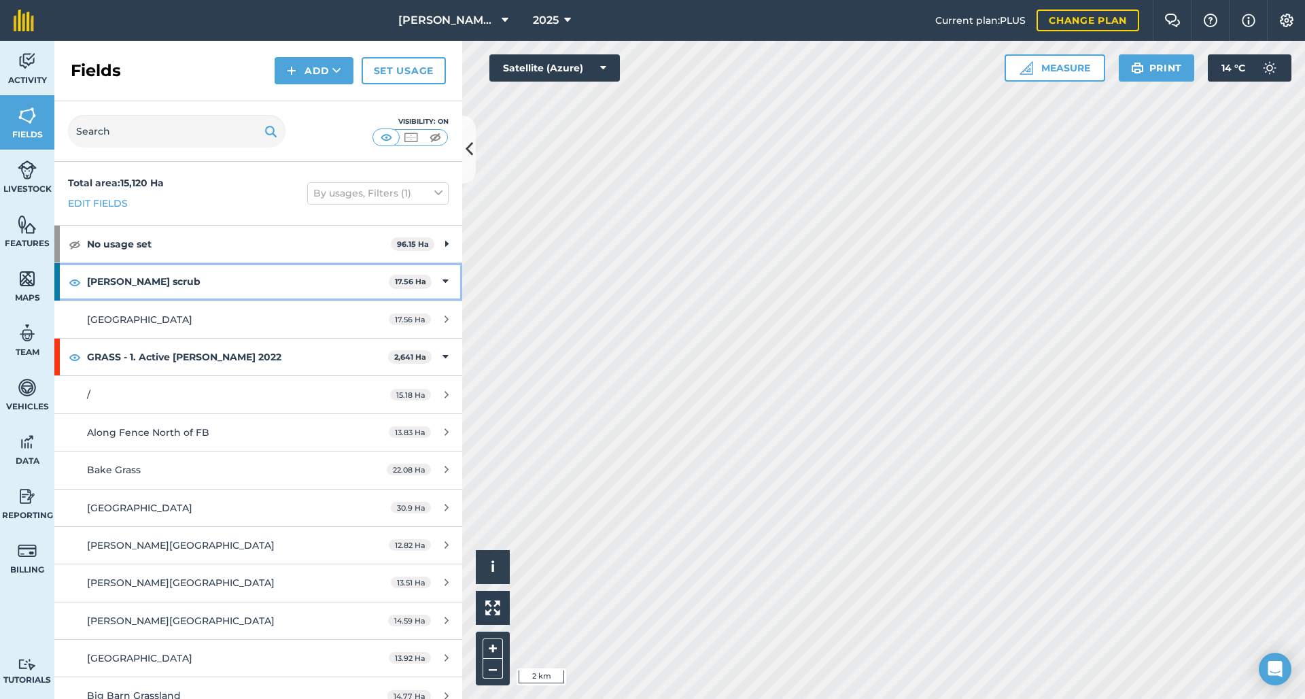
click at [70, 282] on img at bounding box center [75, 282] width 12 height 16
click at [442, 281] on icon at bounding box center [445, 281] width 6 height 15
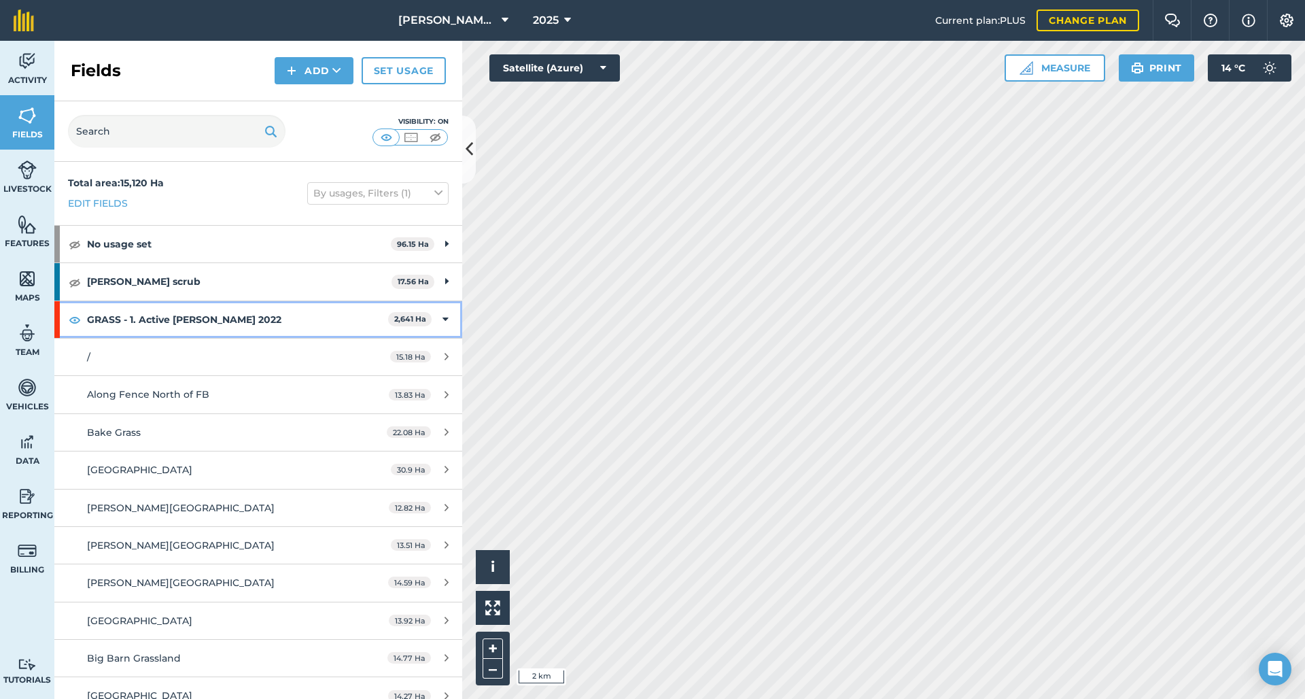
click at [73, 319] on img at bounding box center [75, 319] width 12 height 16
click at [442, 320] on icon at bounding box center [445, 319] width 6 height 15
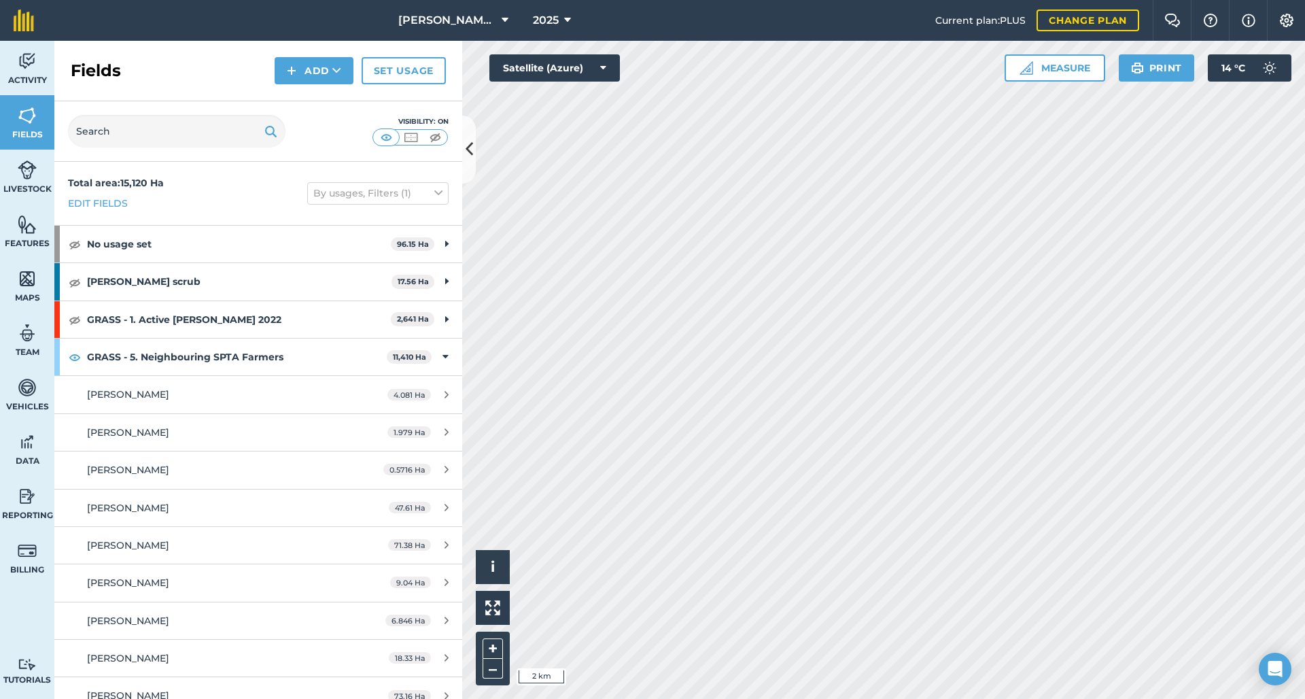
click at [438, 141] on img at bounding box center [435, 137] width 17 height 14
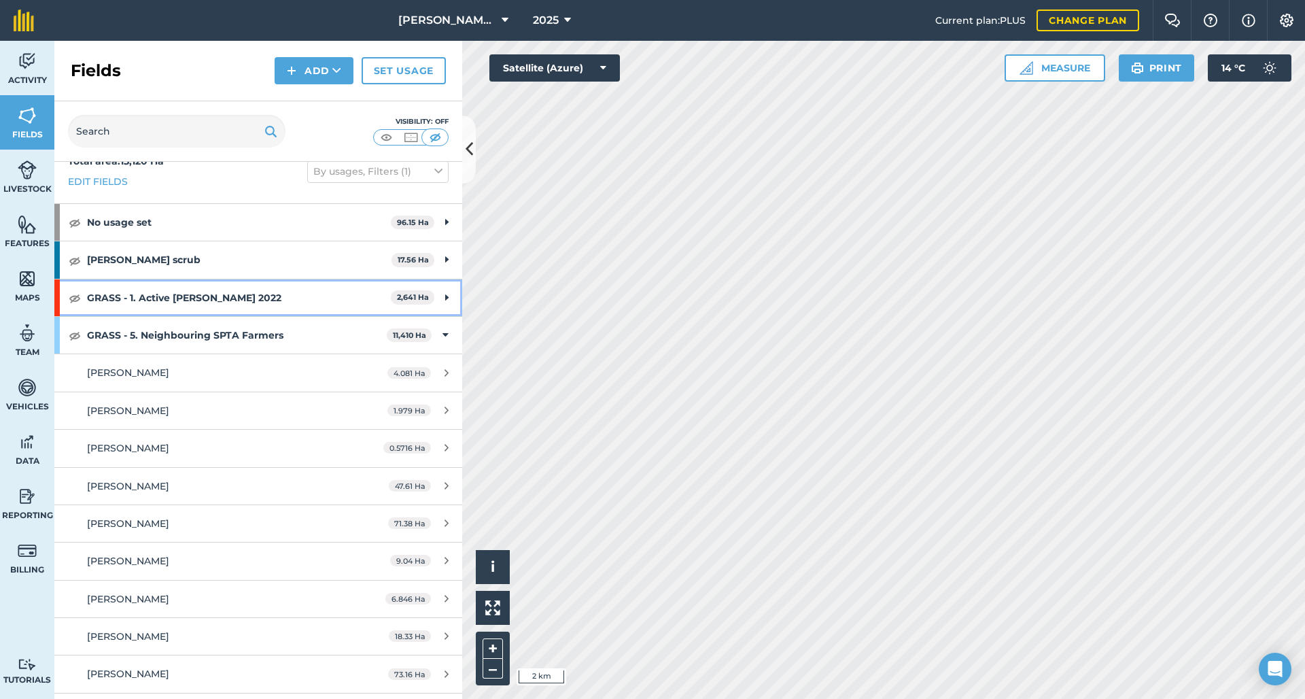
click at [73, 296] on img at bounding box center [75, 298] width 12 height 16
click at [442, 332] on icon at bounding box center [445, 335] width 6 height 15
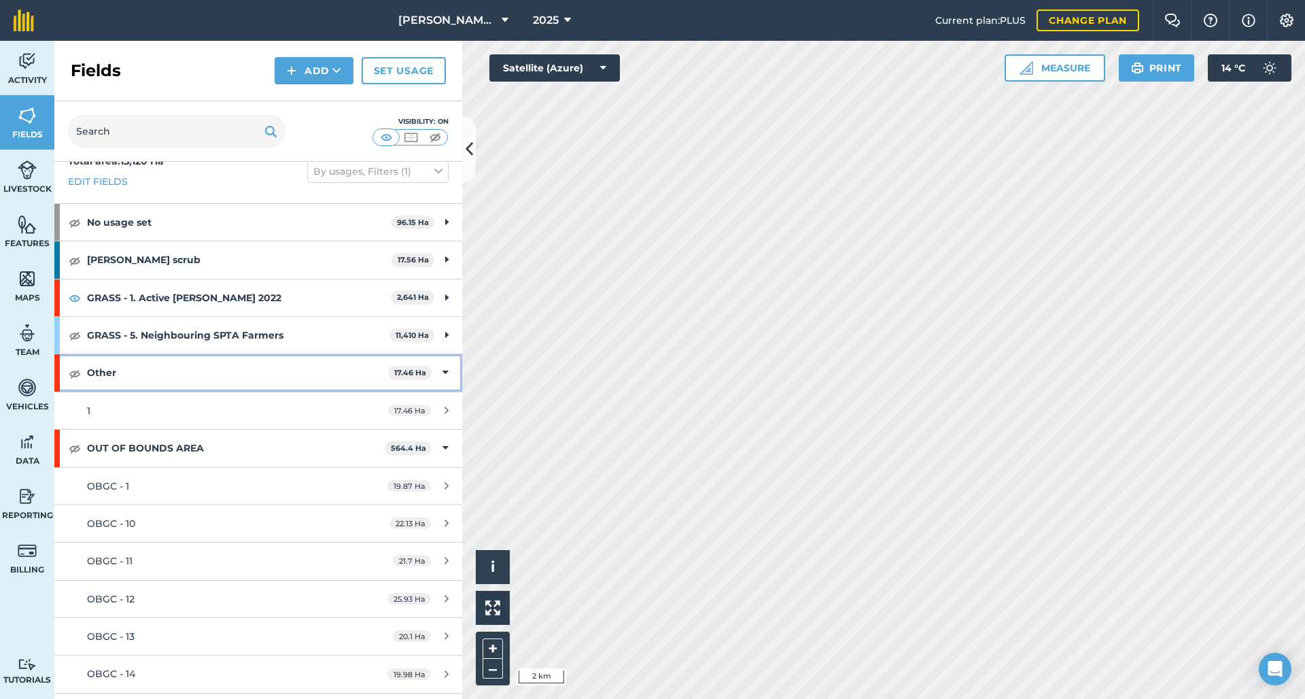
click at [439, 371] on div "Other 17.46 Ha" at bounding box center [258, 372] width 408 height 37
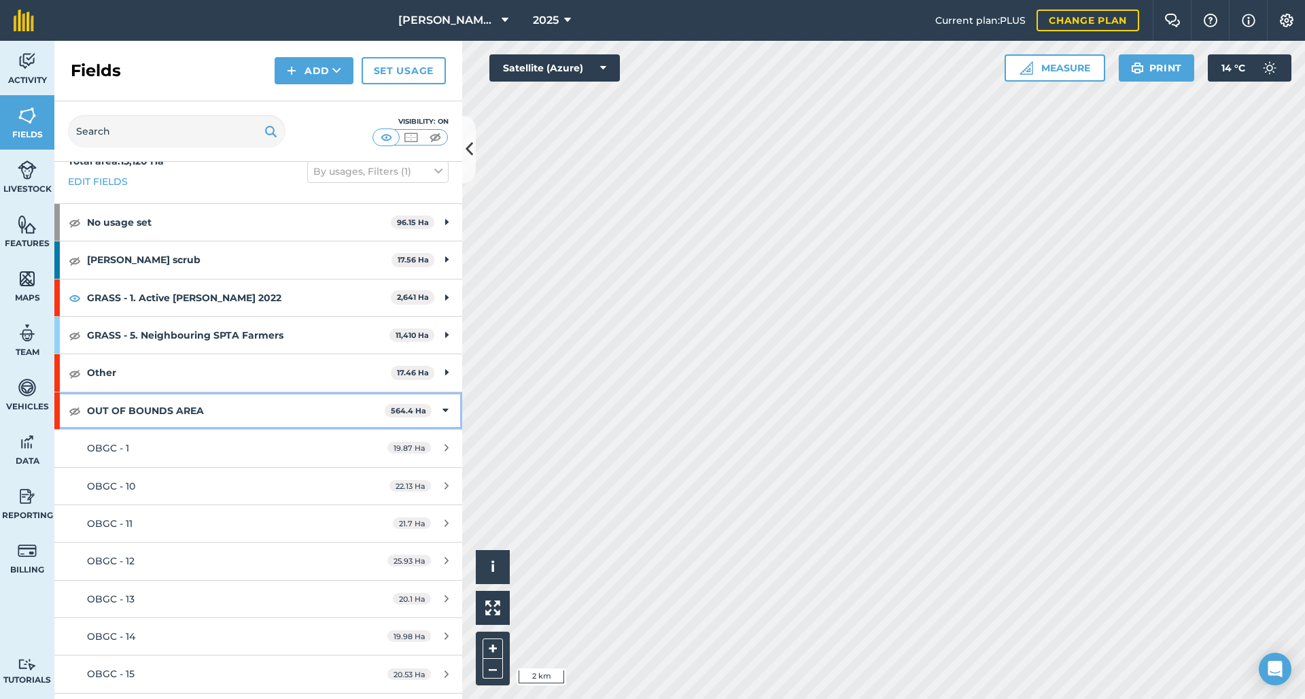
click at [442, 408] on icon at bounding box center [445, 410] width 6 height 15
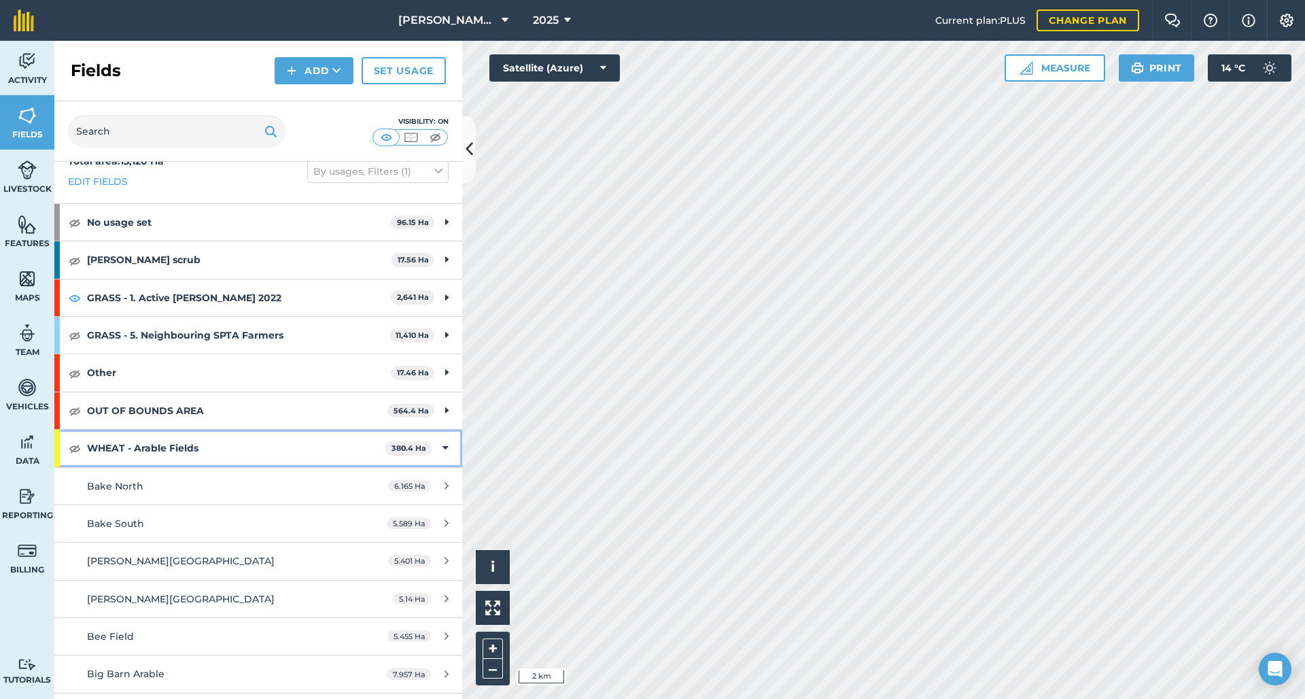
click at [442, 442] on icon at bounding box center [445, 447] width 6 height 15
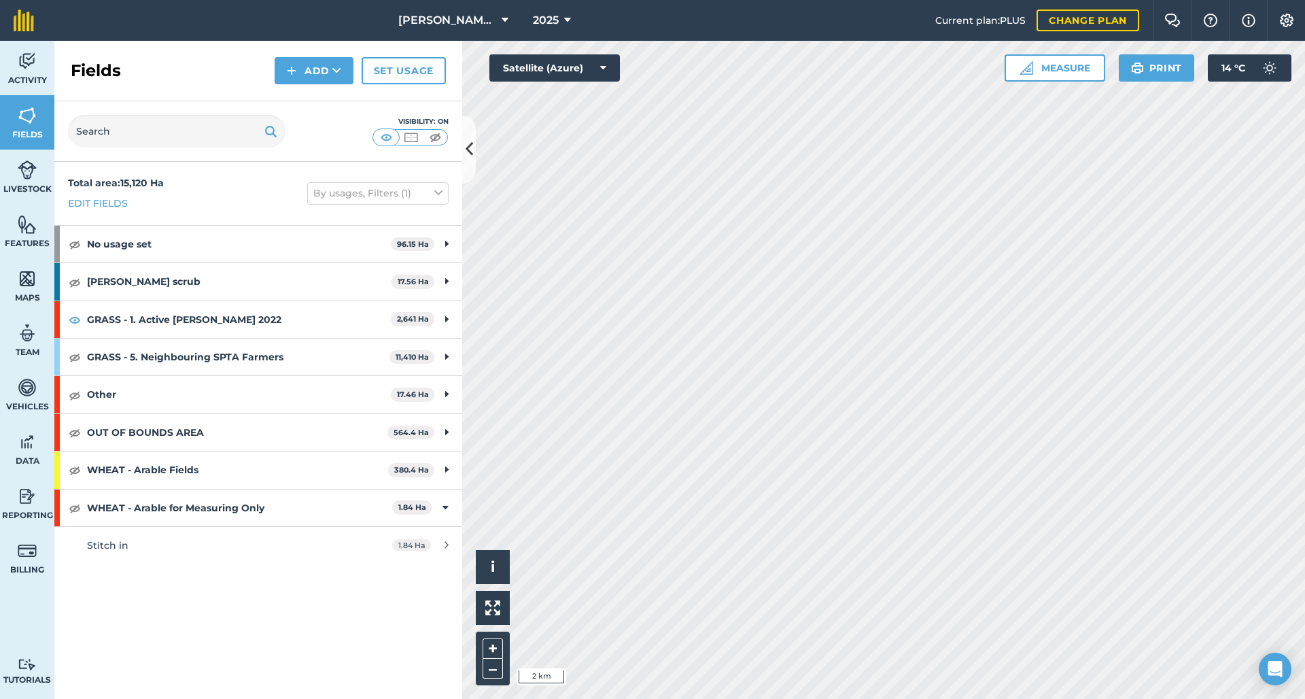
click at [27, 231] on img at bounding box center [27, 224] width 19 height 20
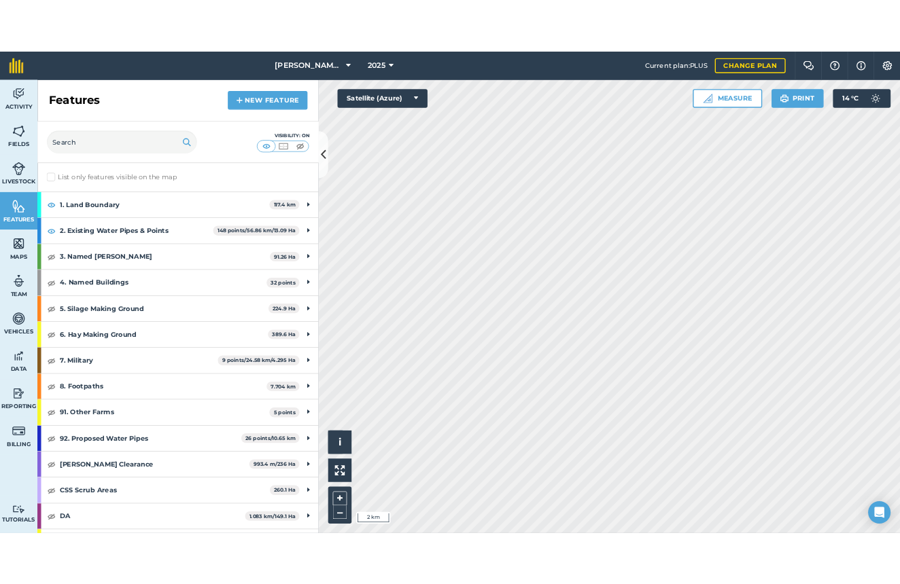
scroll to position [439, 0]
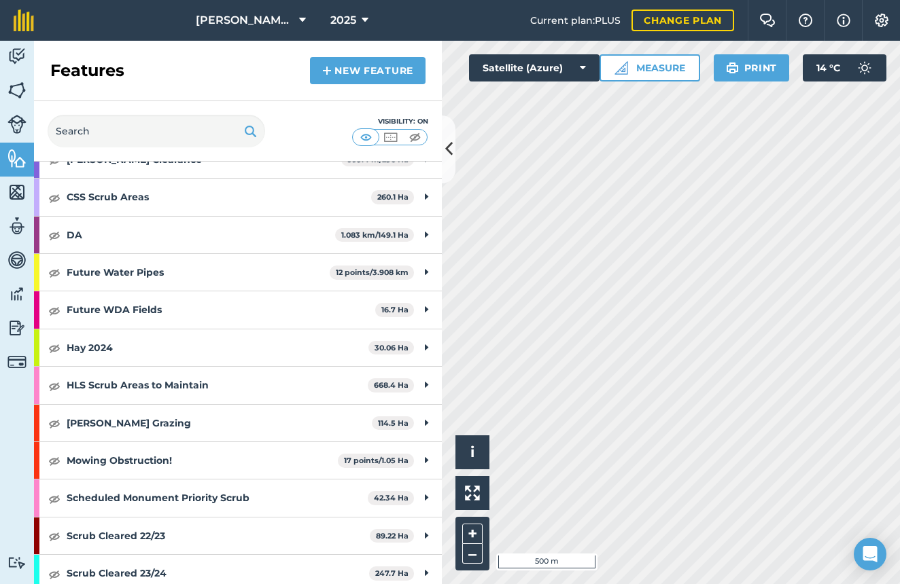
click at [589, 73] on div "Hello i © 2025 TomTom, Microsoft 500 m + – Satellite (Azure) Measure Print 14 °…" at bounding box center [671, 313] width 458 height 544
click at [18, 191] on img at bounding box center [16, 192] width 19 height 20
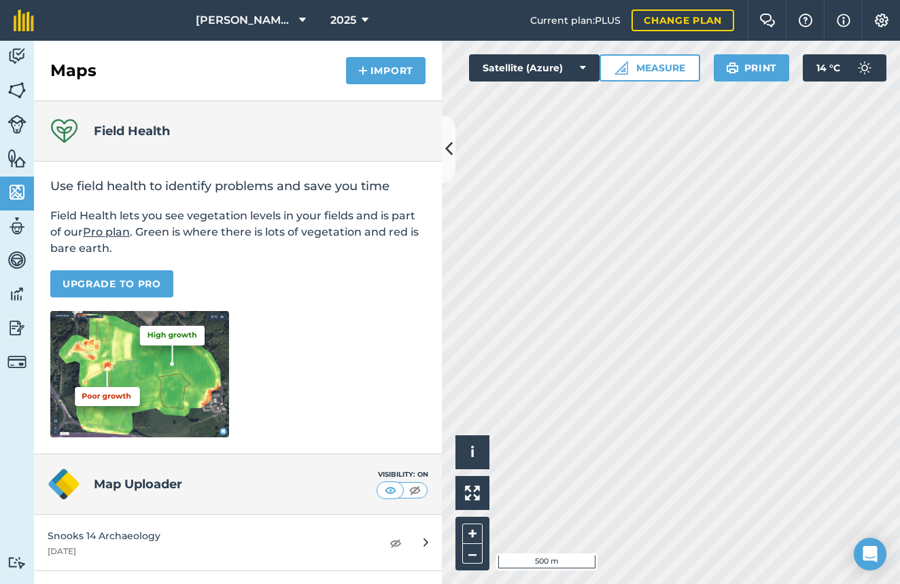
click at [17, 161] on img at bounding box center [16, 158] width 19 height 20
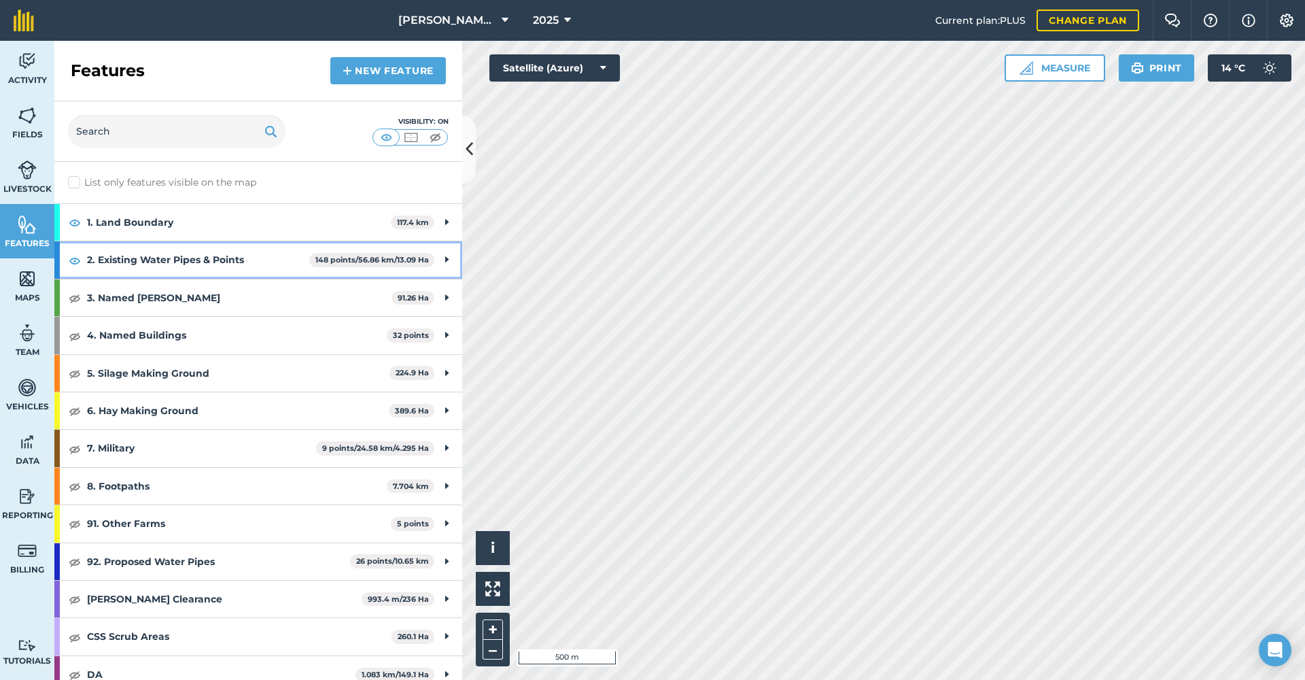
click at [75, 260] on img at bounding box center [75, 260] width 12 height 16
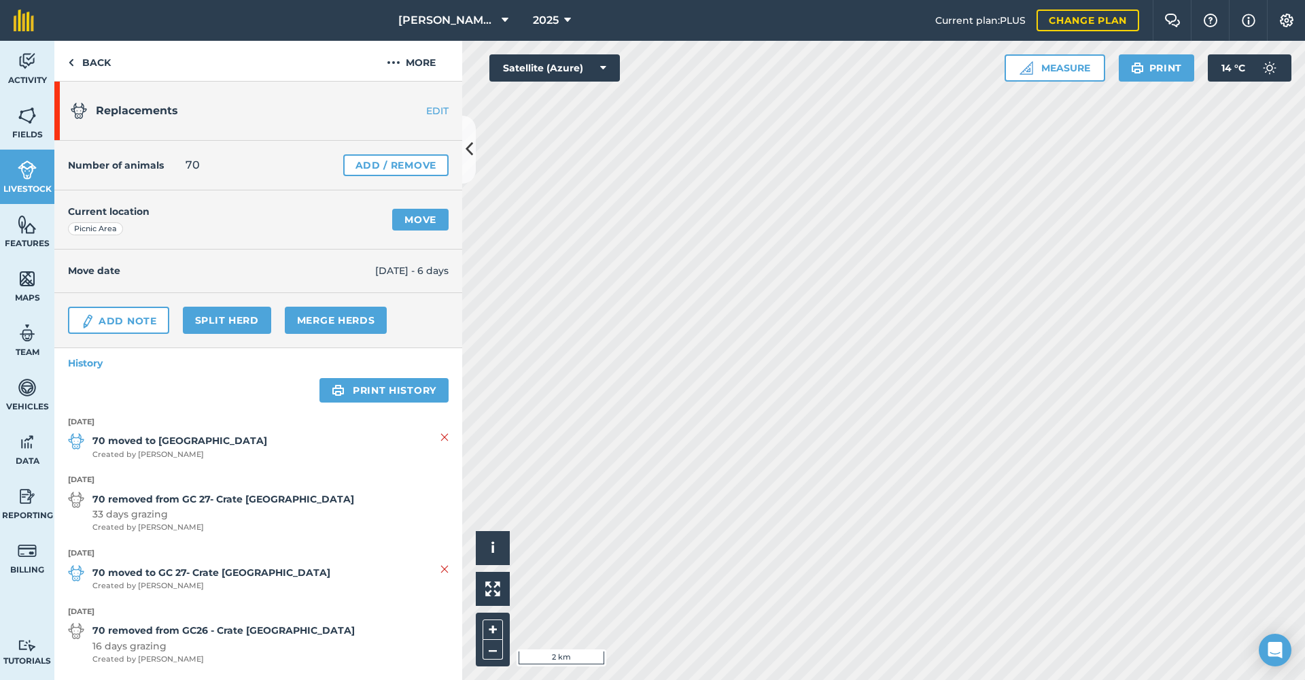
click at [421, 226] on link "Move" at bounding box center [420, 220] width 56 height 22
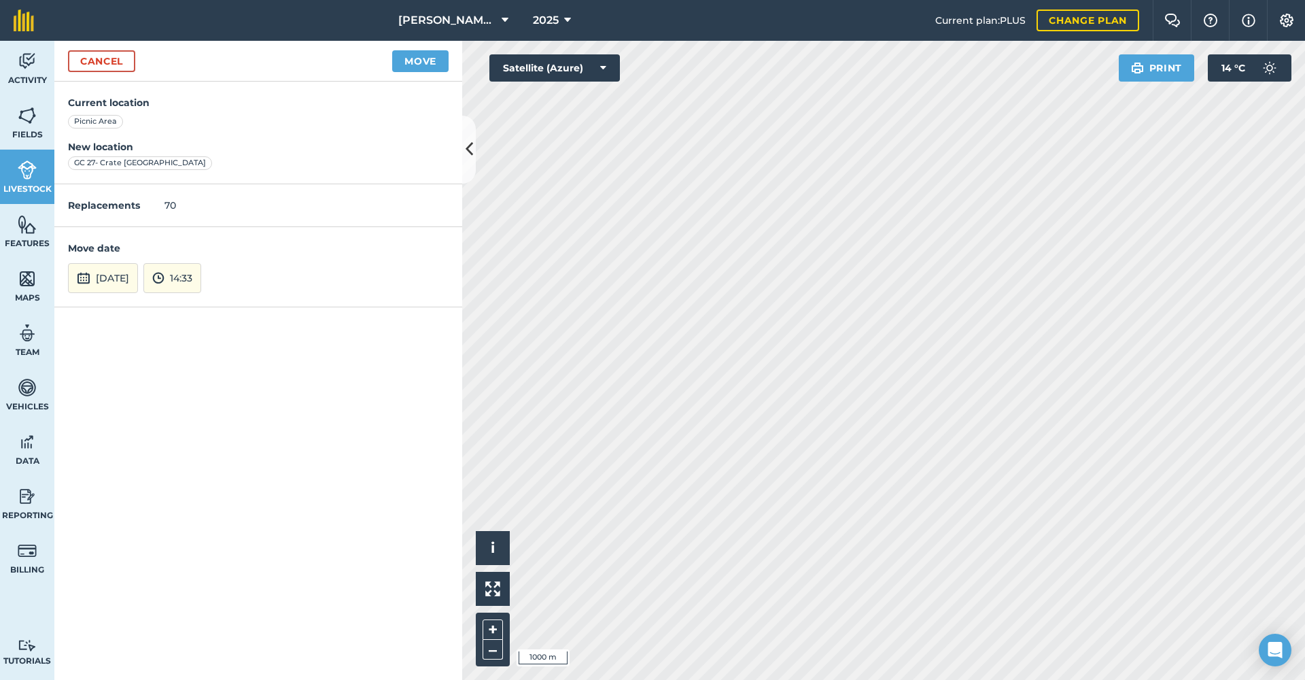
click at [138, 271] on button "[DATE]" at bounding box center [103, 278] width 70 height 30
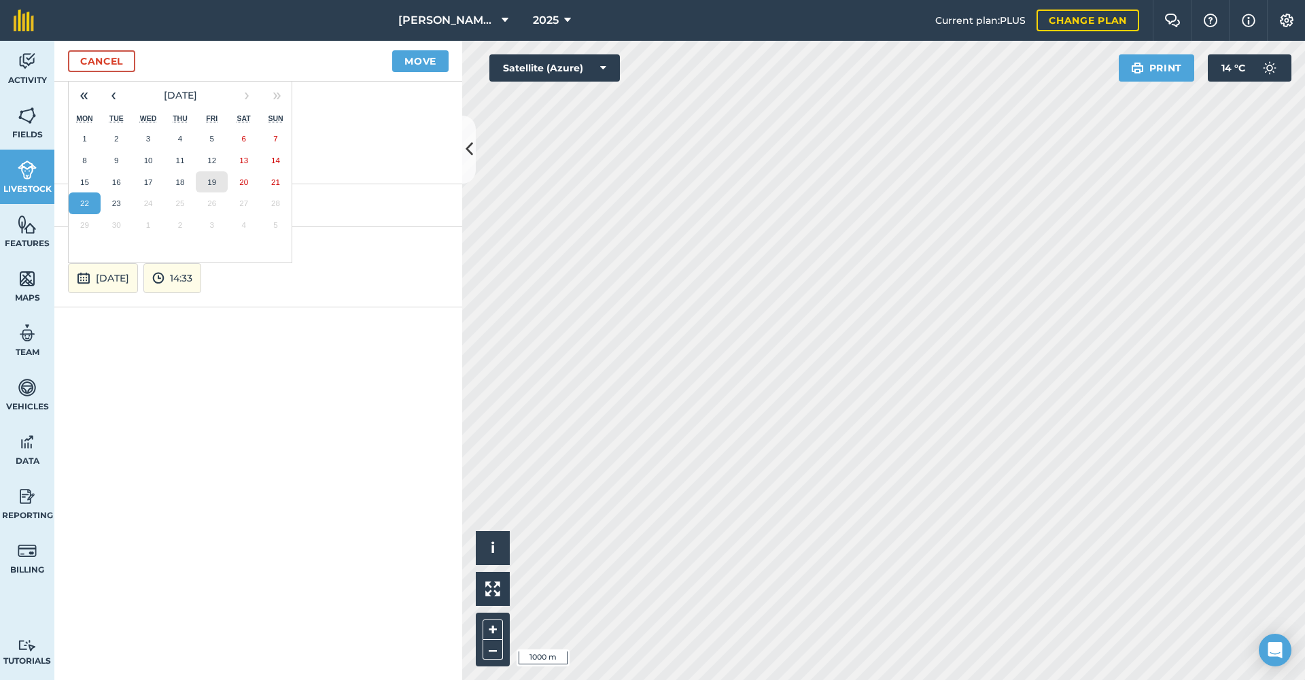
click at [212, 180] on abbr "19" at bounding box center [211, 181] width 9 height 9
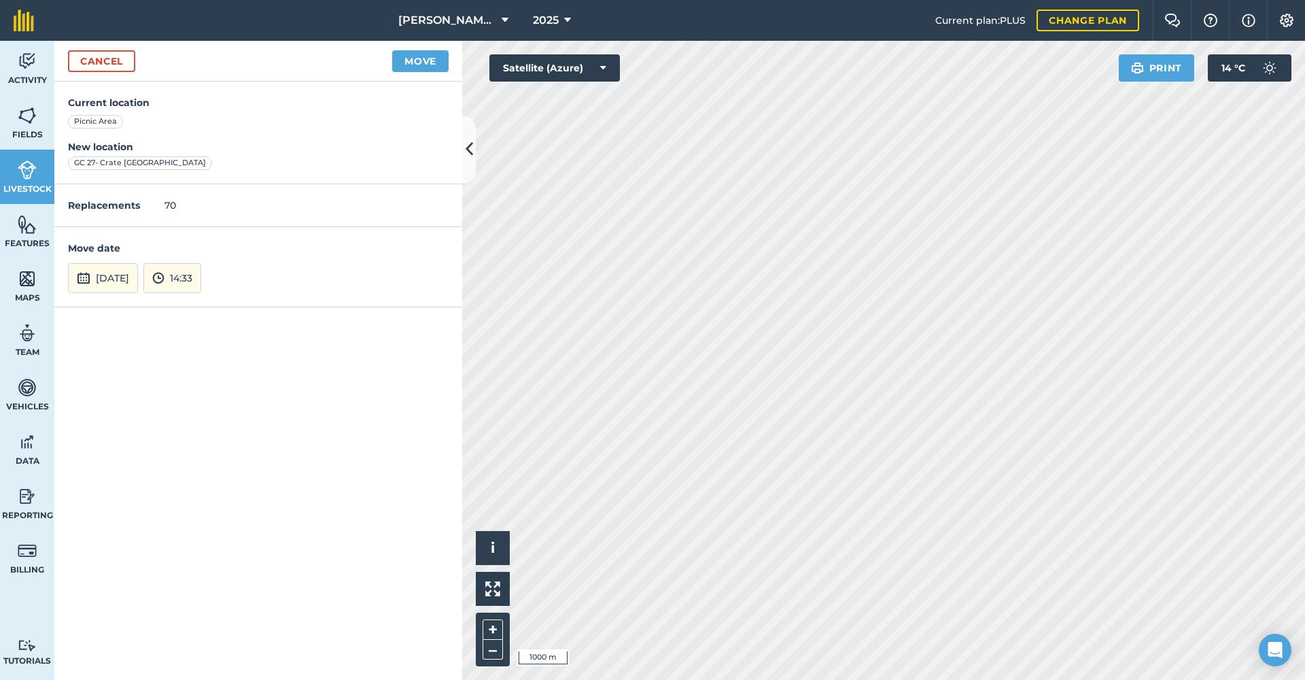
click at [423, 63] on button "Move" at bounding box center [420, 61] width 56 height 22
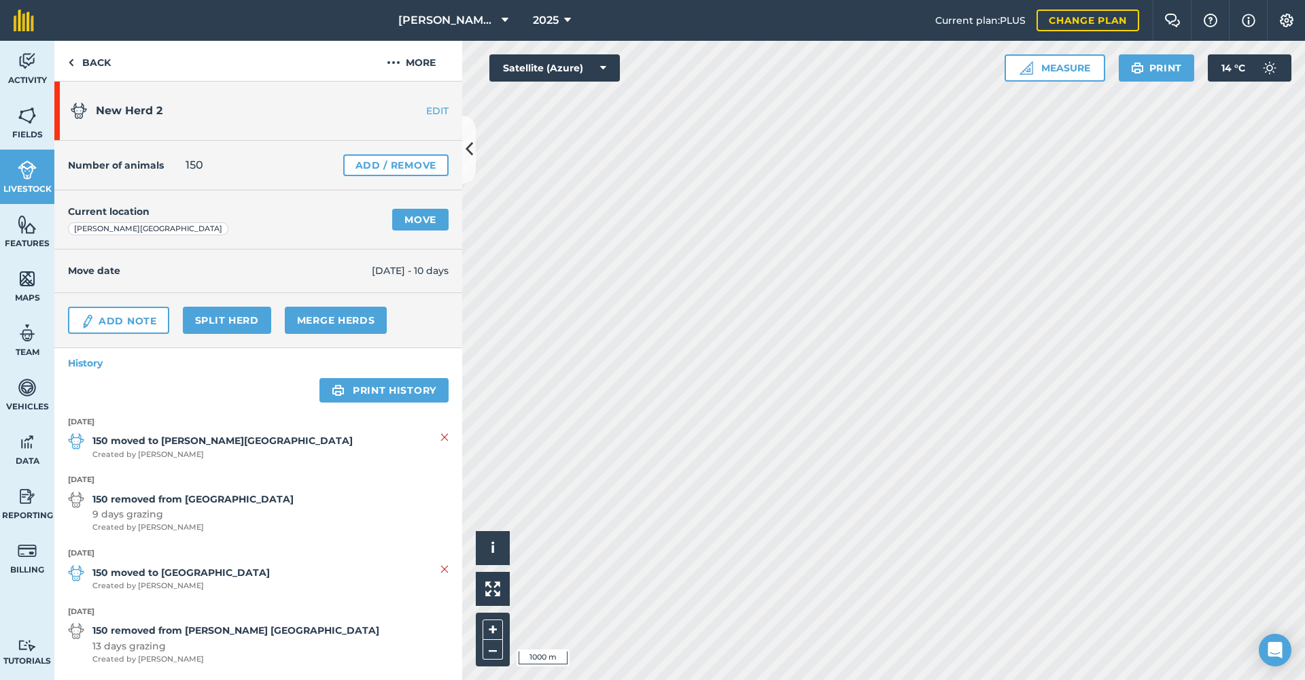
click at [412, 221] on link "Move" at bounding box center [420, 220] width 56 height 22
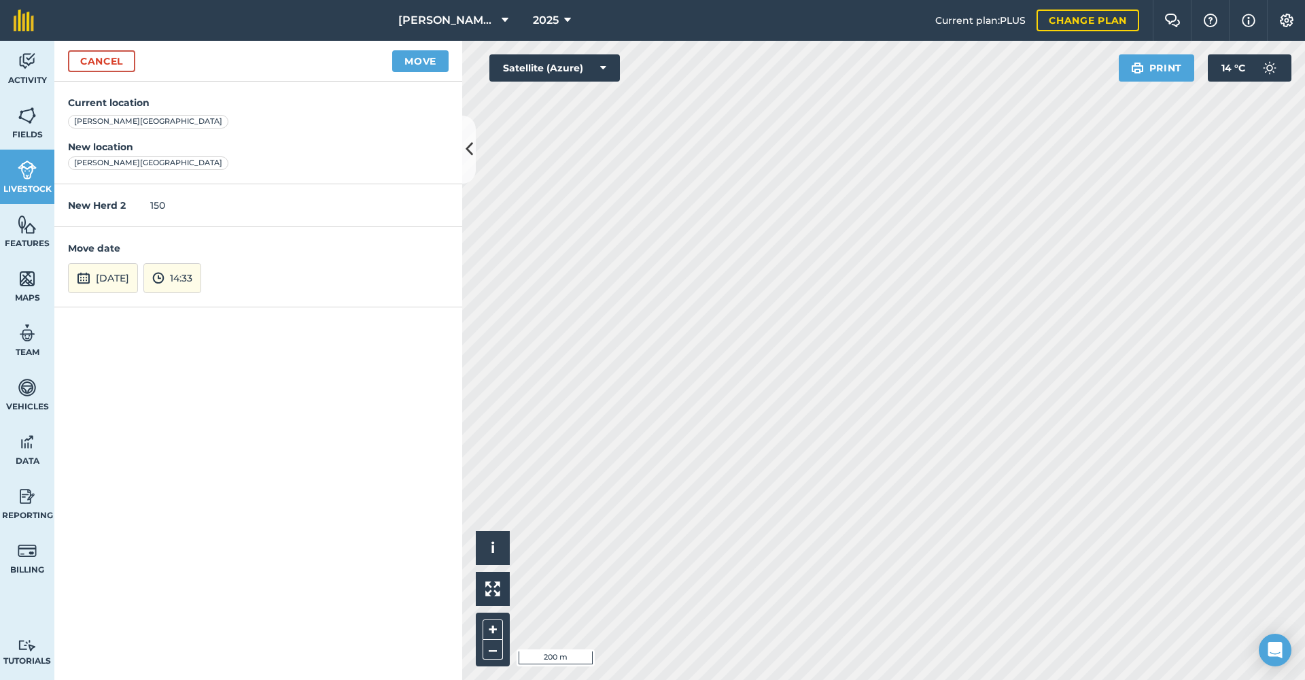
click at [138, 276] on button "[DATE]" at bounding box center [103, 278] width 70 height 30
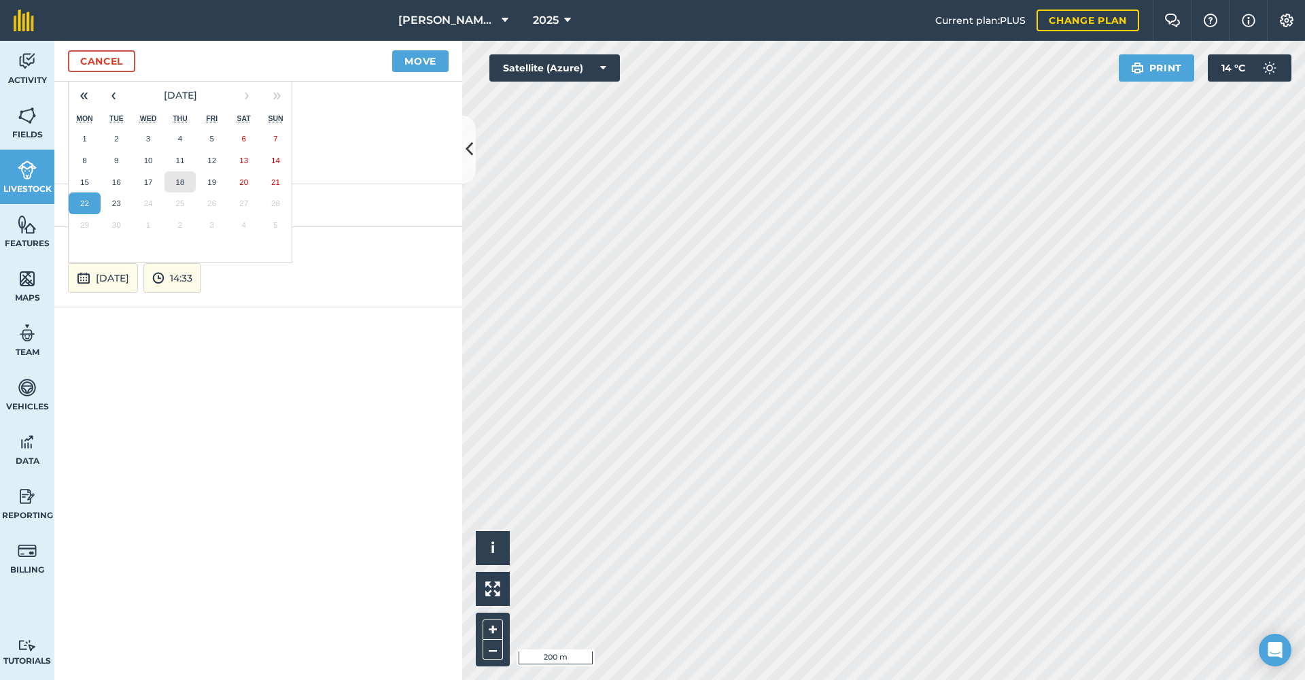
click at [185, 180] on button "18" at bounding box center [180, 182] width 32 height 22
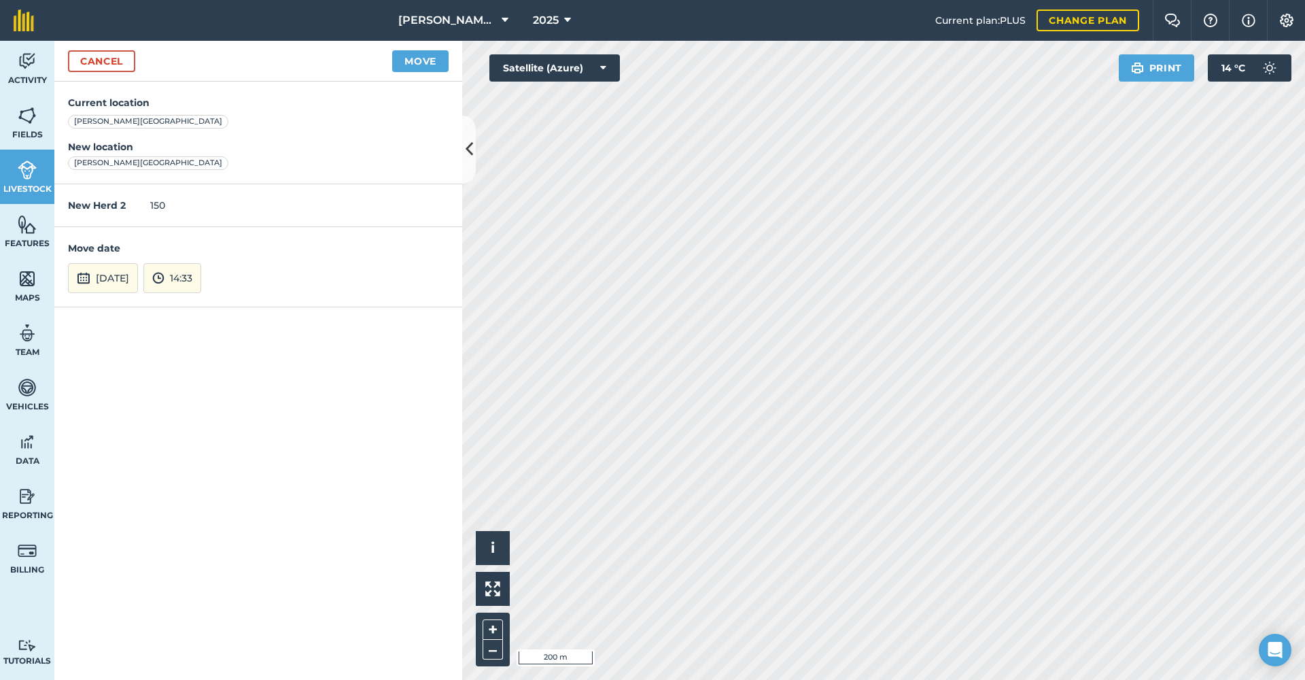
click at [430, 67] on button "Move" at bounding box center [420, 61] width 56 height 22
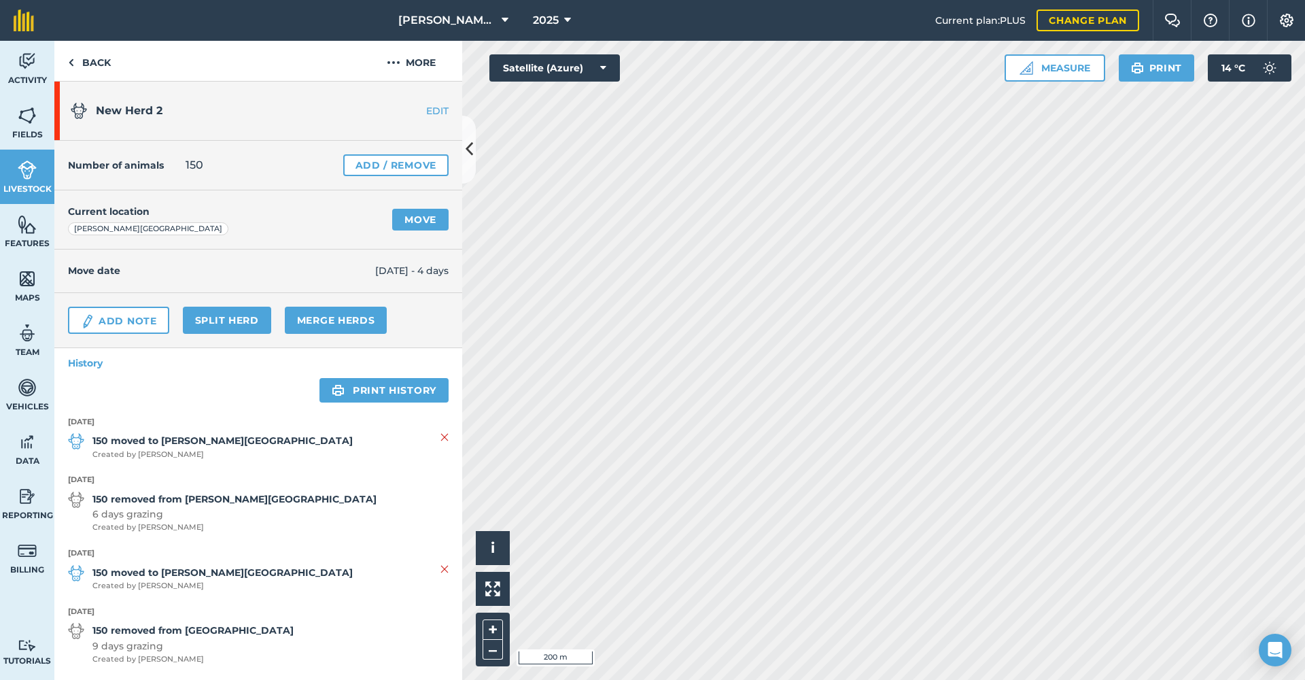
click at [406, 219] on link "Move" at bounding box center [420, 220] width 56 height 22
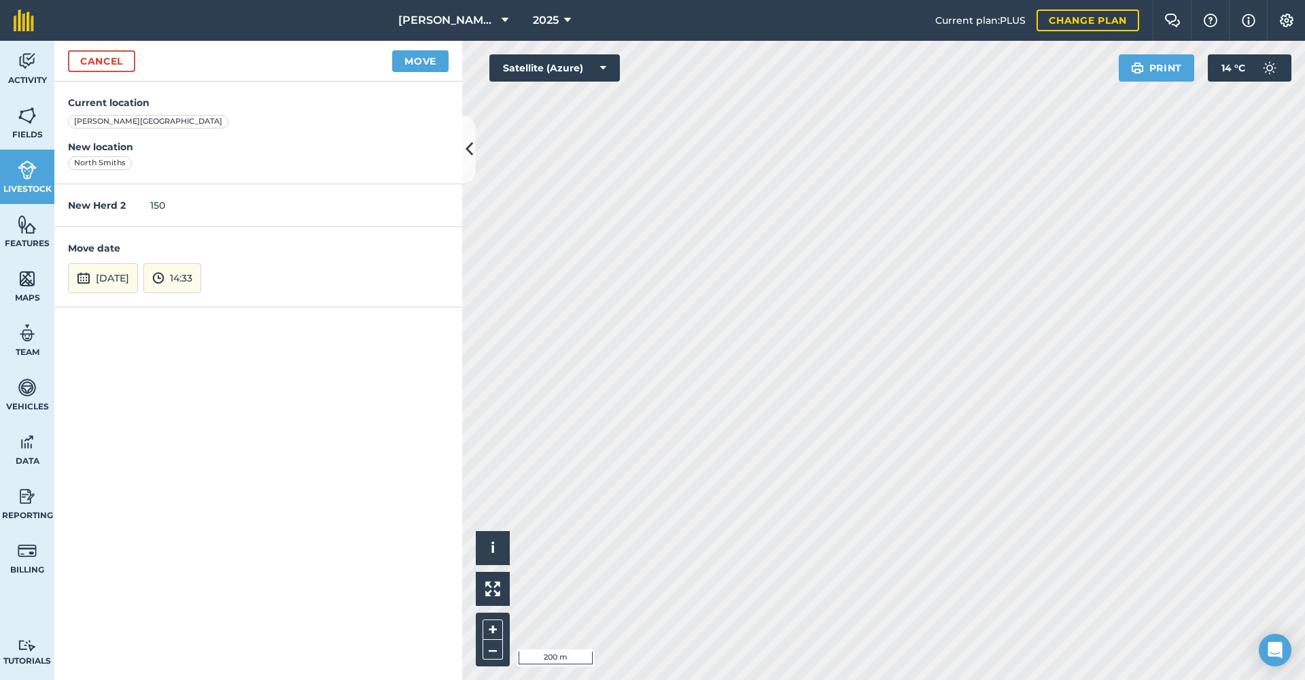
click at [419, 68] on button "Move" at bounding box center [420, 61] width 56 height 22
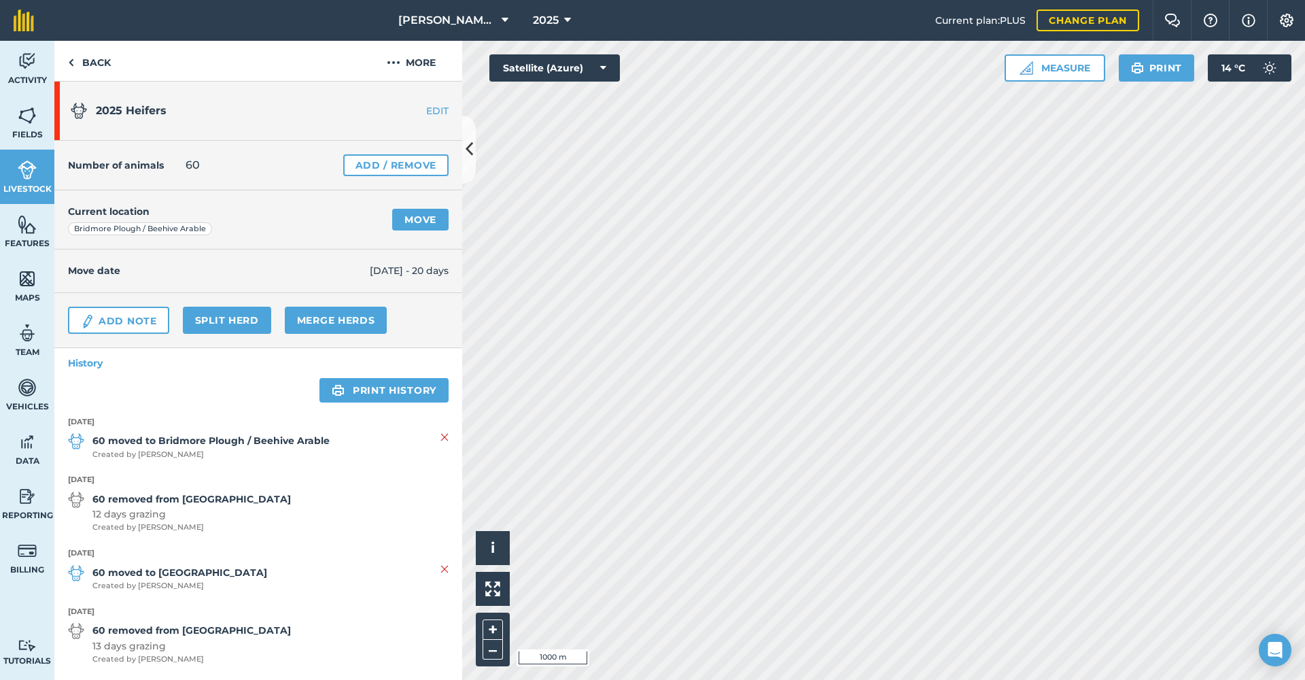
click at [406, 226] on link "Move" at bounding box center [420, 220] width 56 height 22
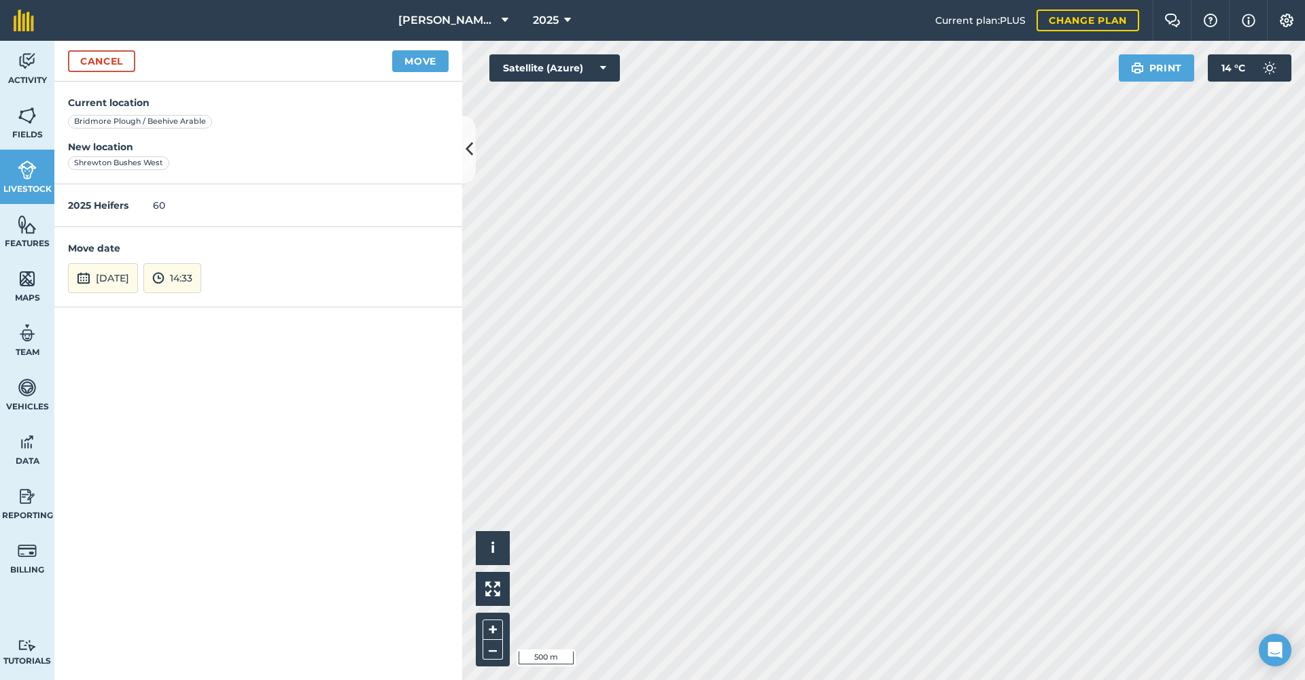
click at [432, 65] on button "Move" at bounding box center [420, 61] width 56 height 22
